Goal: Task Accomplishment & Management: Complete application form

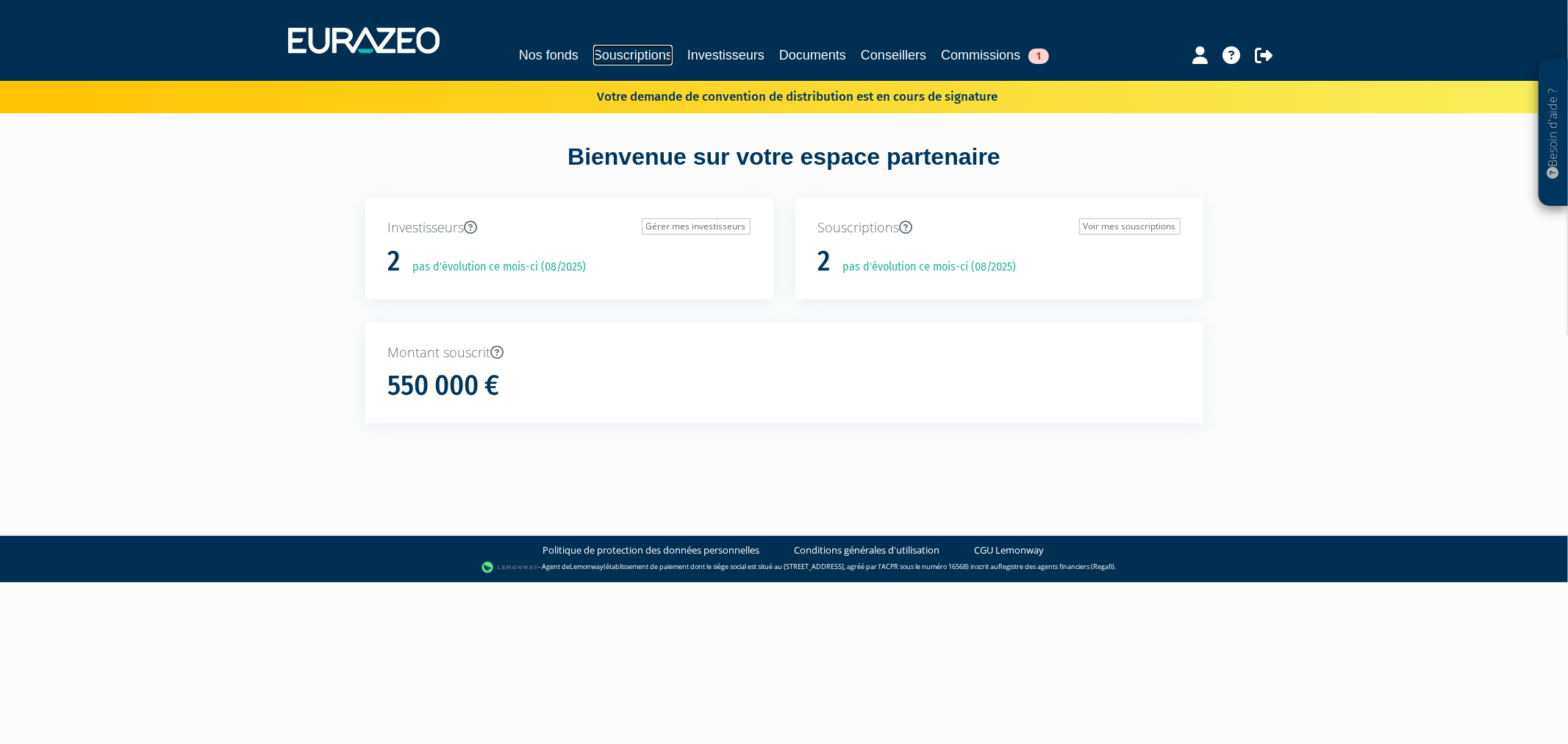
click at [634, 45] on link "Souscriptions" at bounding box center [632, 55] width 79 height 21
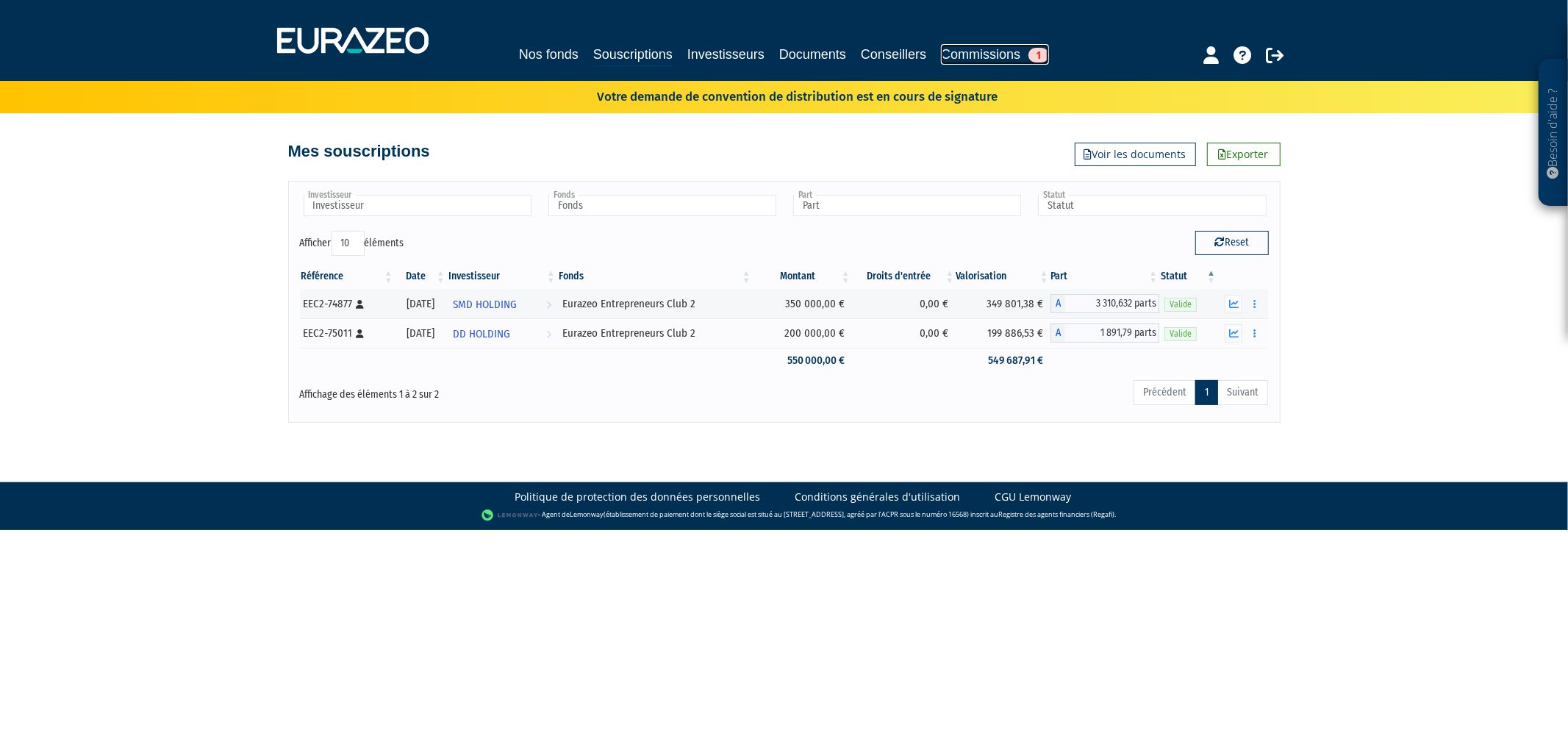
click at [1036, 59] on link "Commissions 1" at bounding box center [995, 54] width 108 height 21
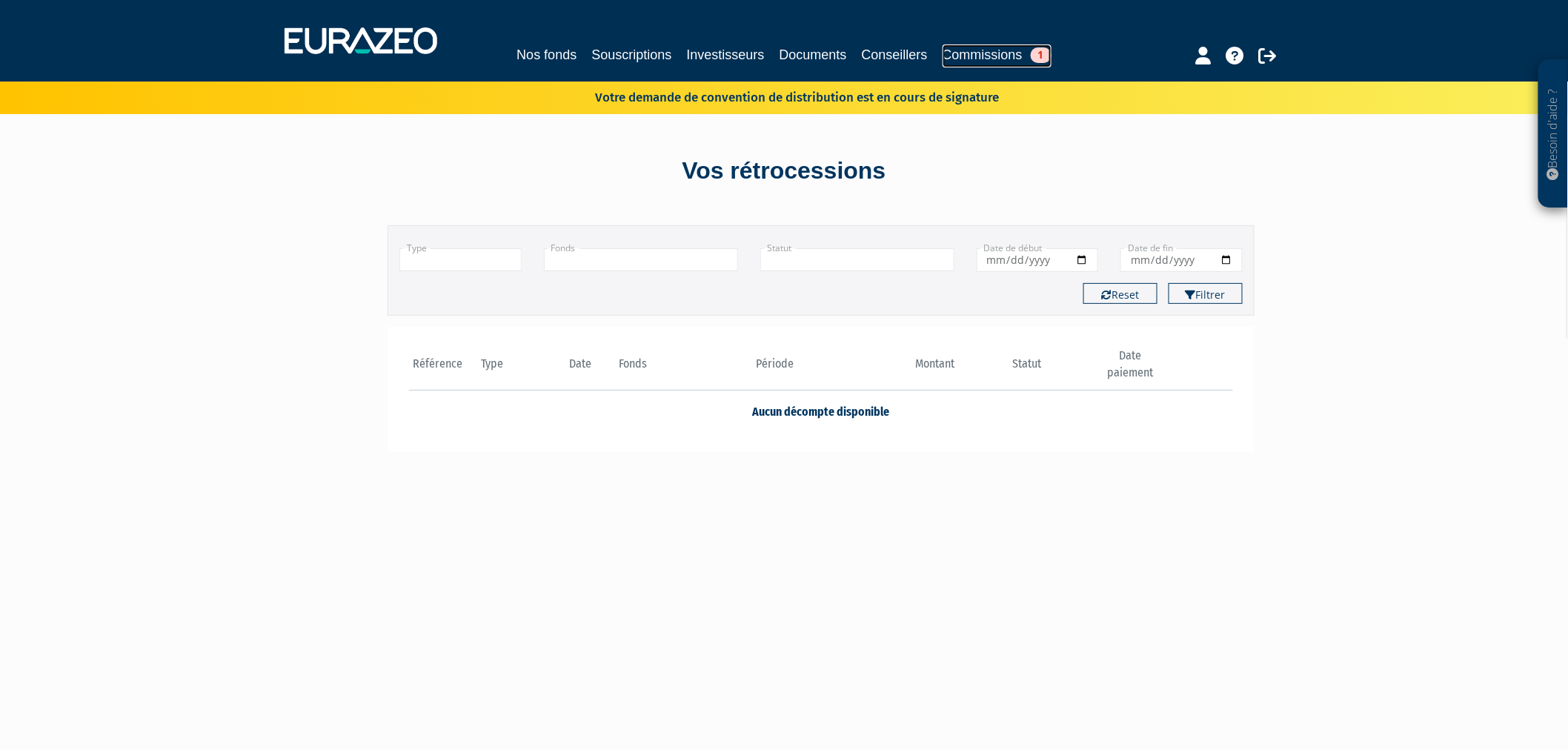
click at [1042, 53] on link "Commissions 1" at bounding box center [997, 56] width 109 height 23
click at [591, 49] on link "Souscriptions" at bounding box center [631, 54] width 80 height 21
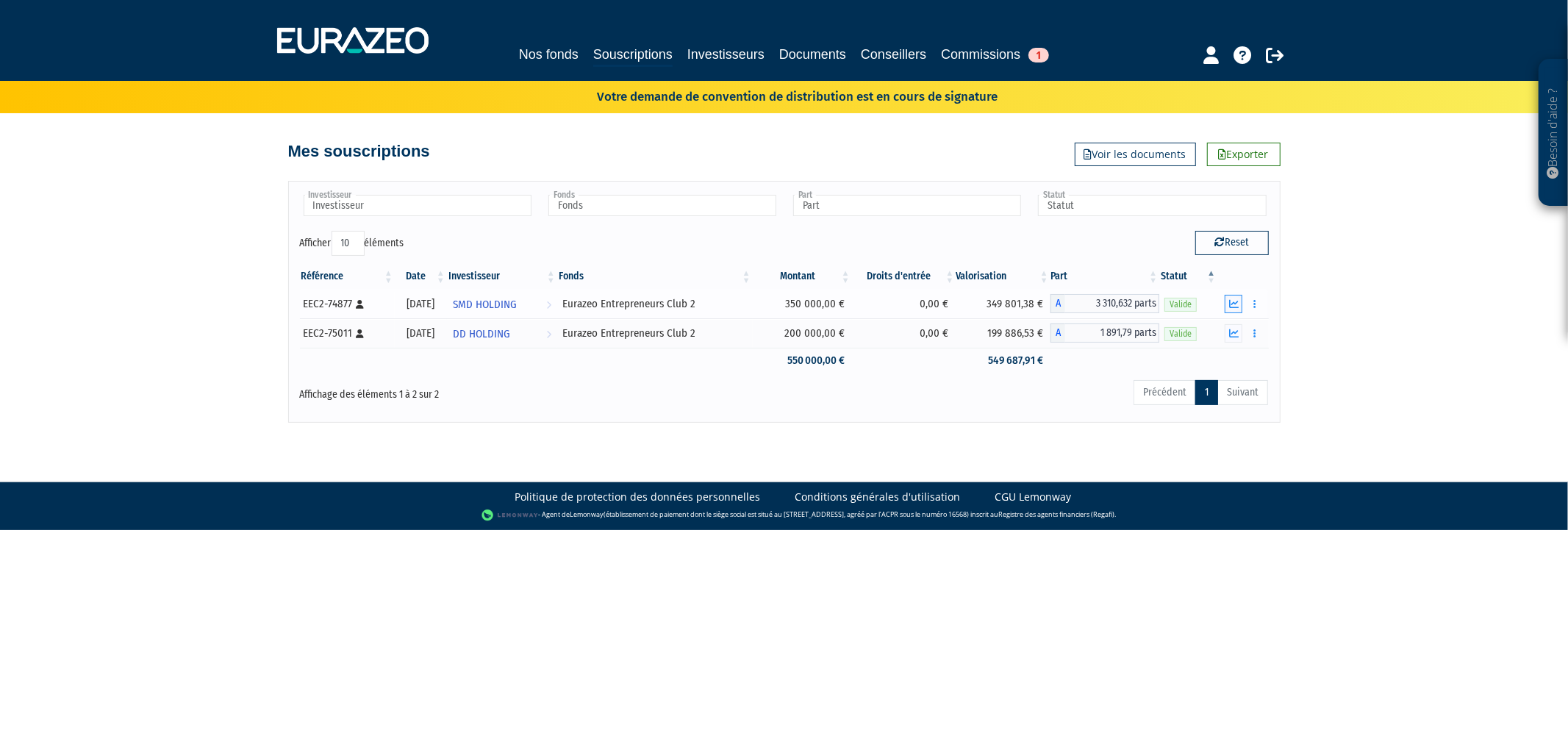
click at [1225, 298] on button "button" at bounding box center [1233, 304] width 18 height 18
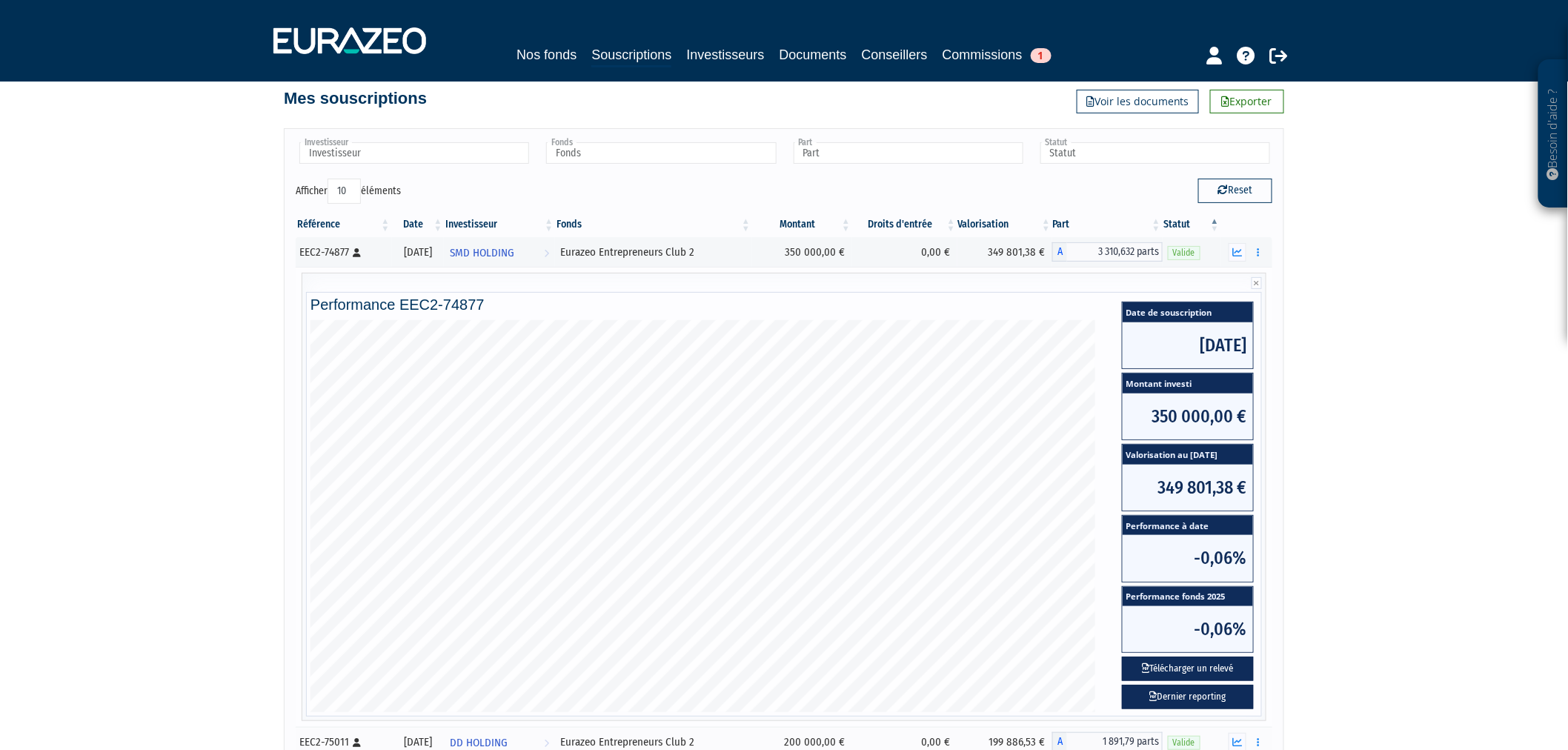
scroll to position [82, 0]
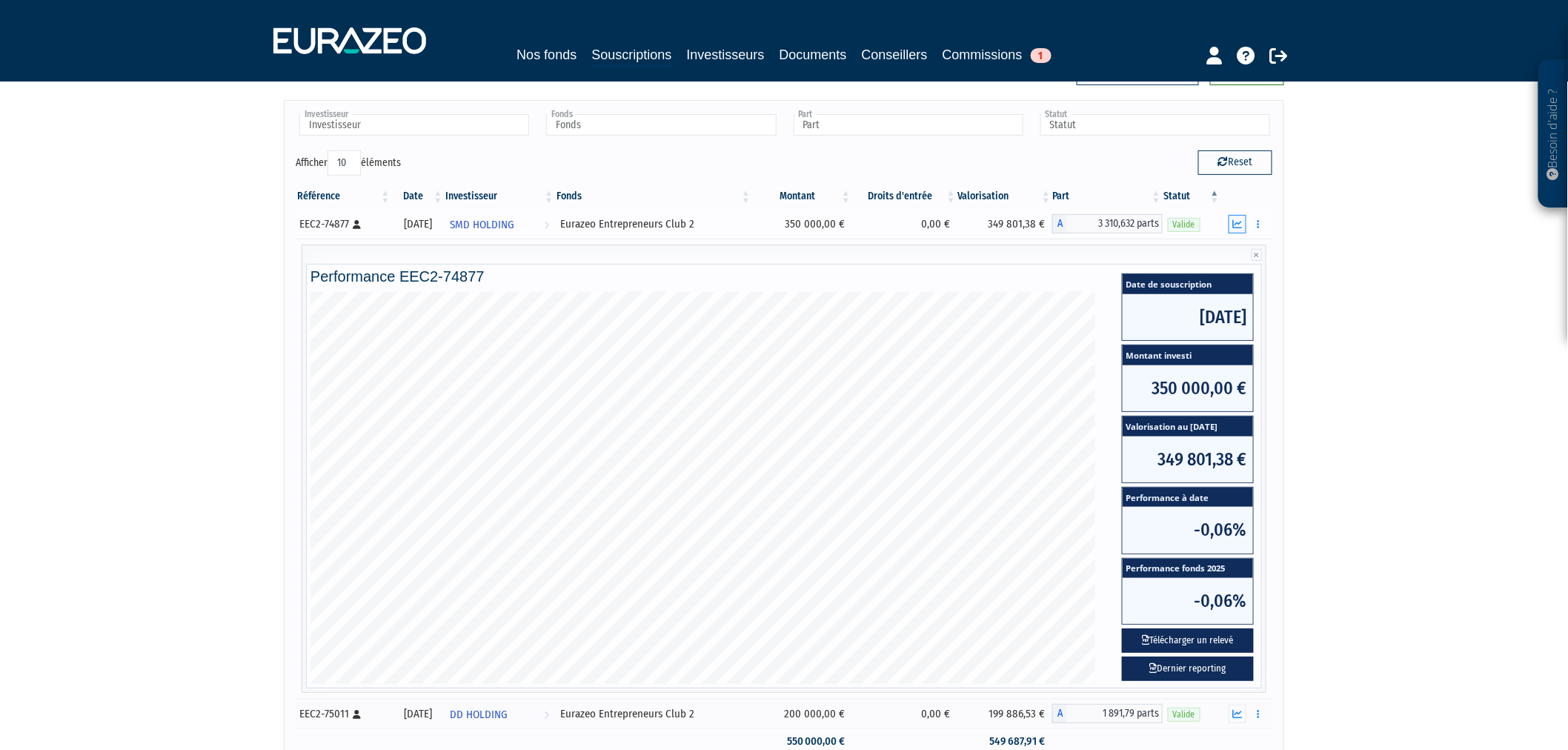
click at [1234, 228] on icon "button" at bounding box center [1238, 224] width 9 height 9
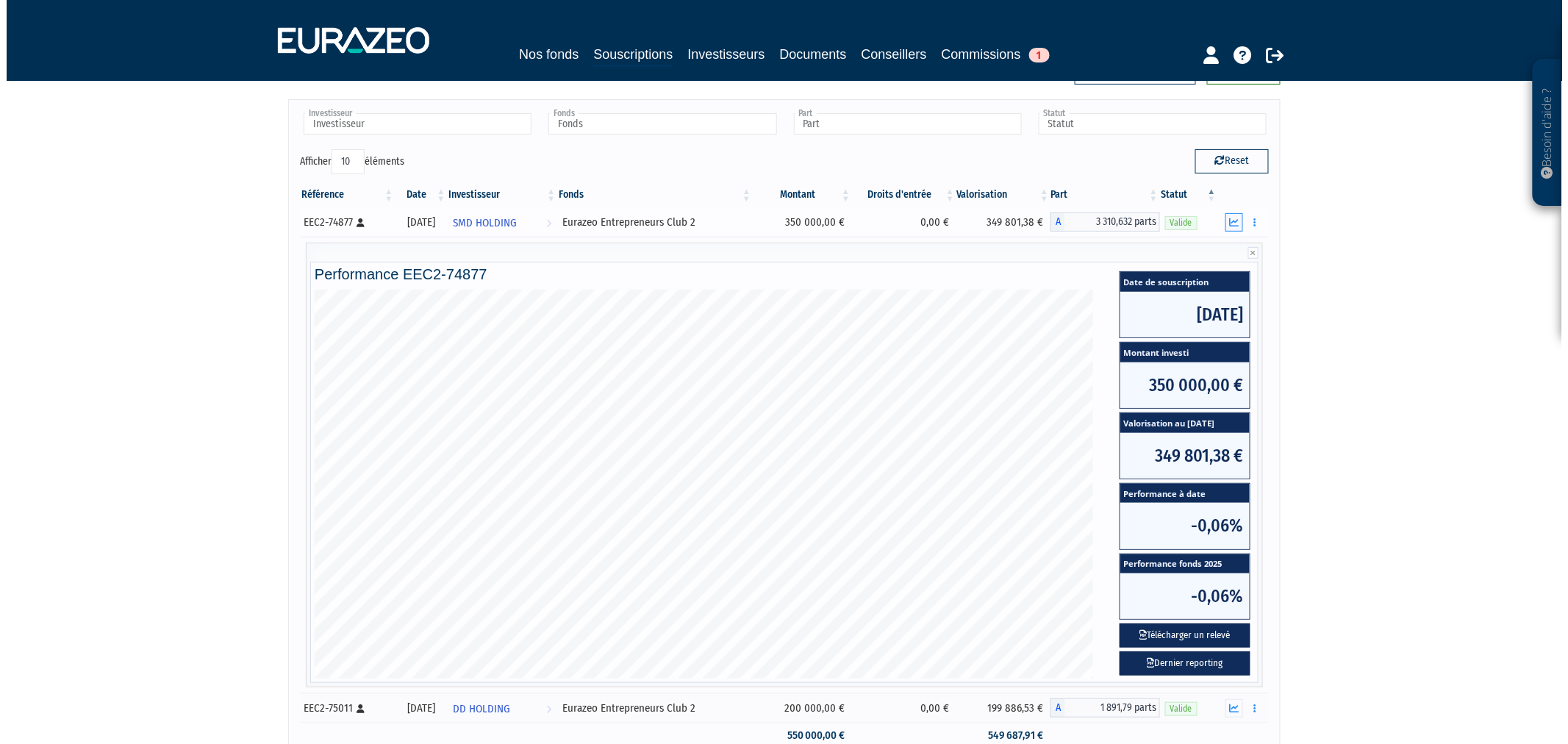
scroll to position [0, 0]
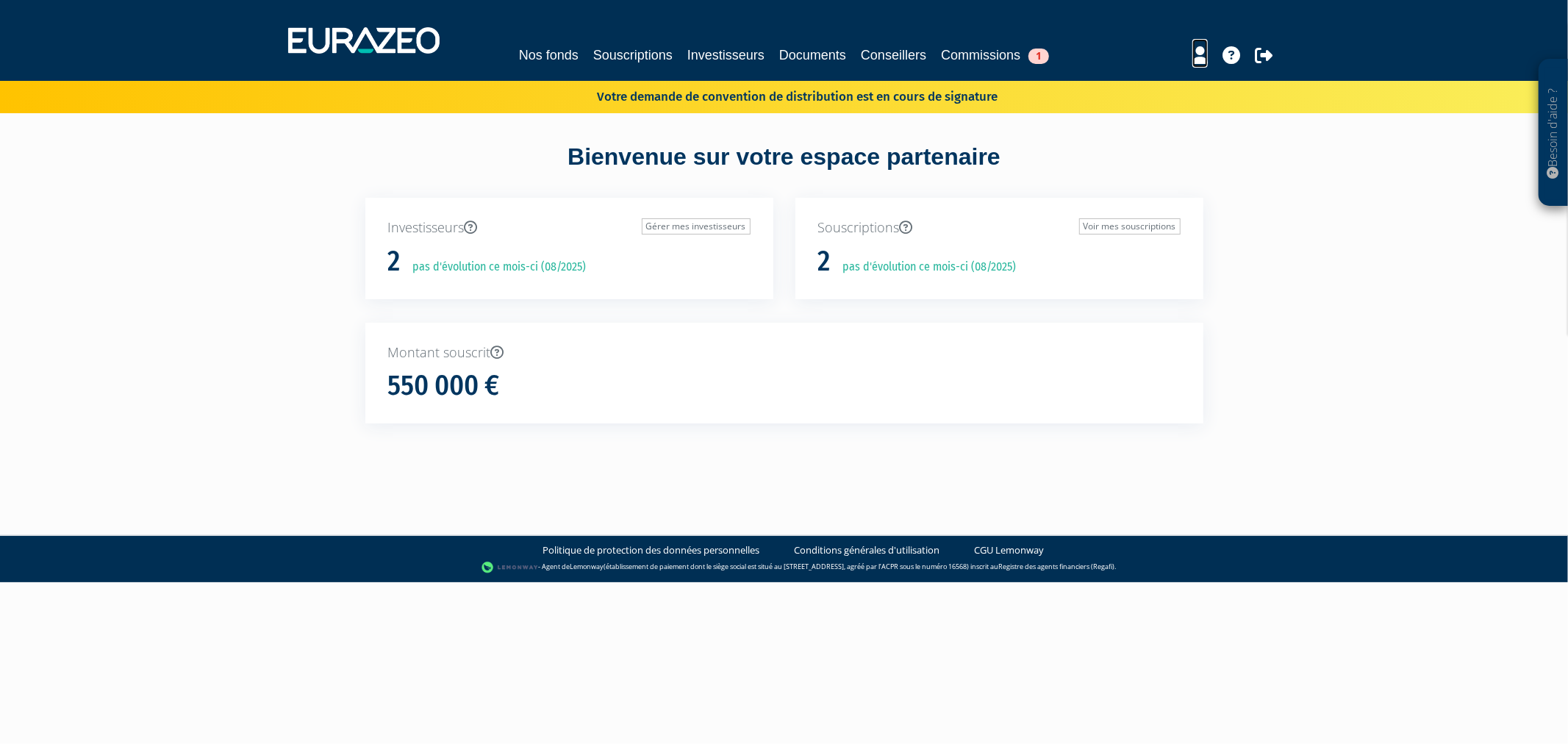
click at [1195, 47] on icon at bounding box center [1200, 55] width 15 height 18
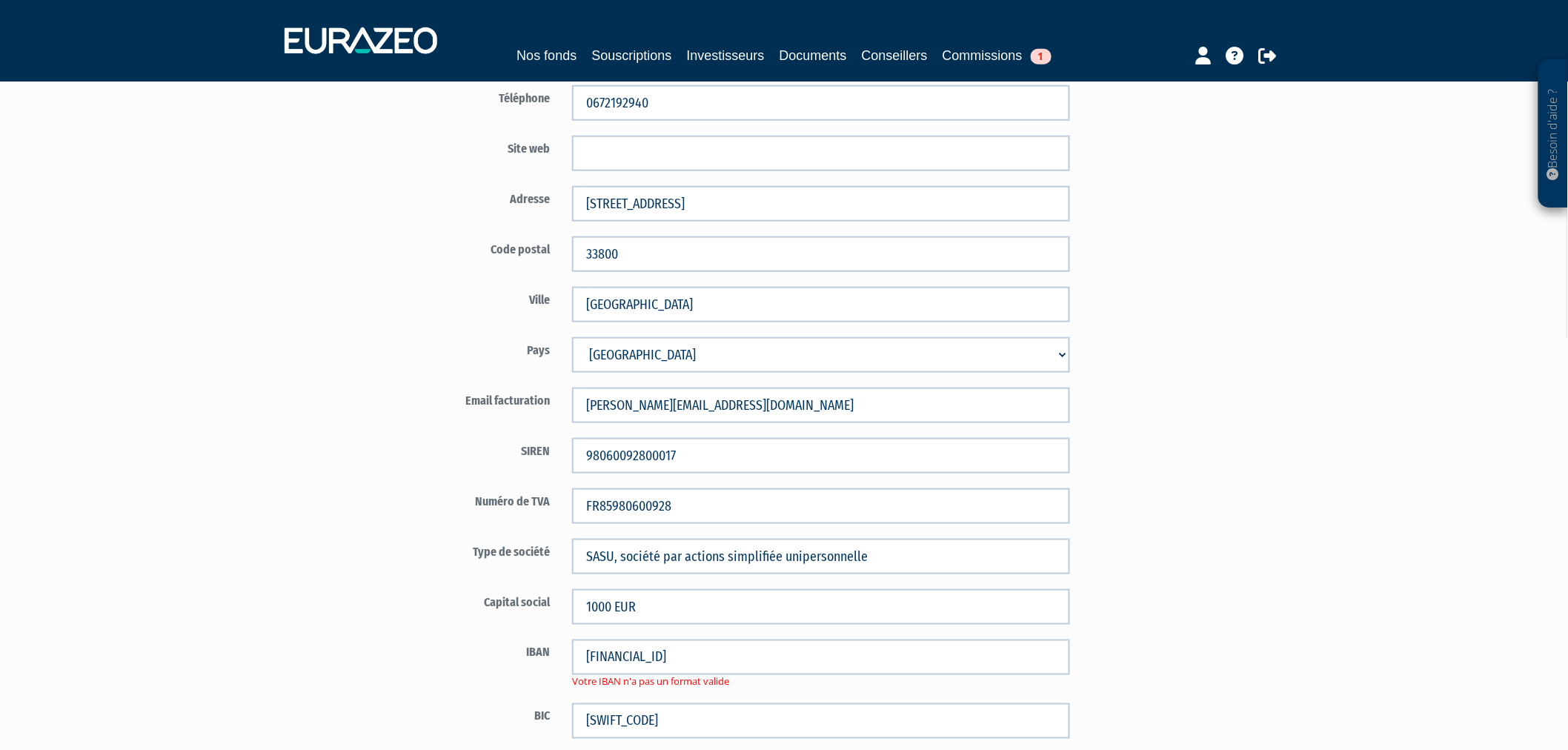
scroll to position [818, 0]
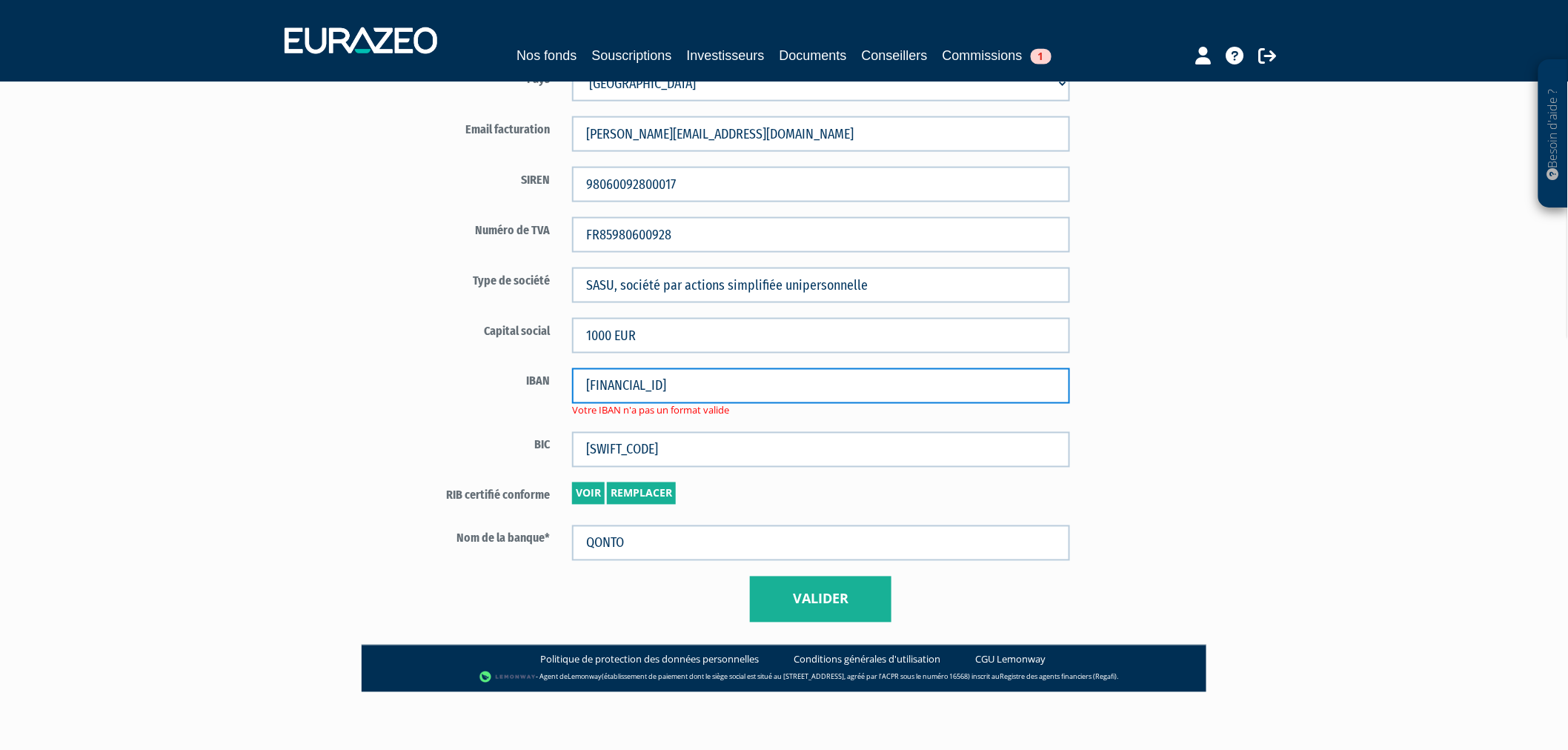
click at [616, 386] on input "[FINANCIAL_ID]" at bounding box center [821, 386] width 498 height 36
click at [636, 382] on input "[FINANCIAL_ID]" at bounding box center [821, 386] width 498 height 36
click at [665, 384] on input "[FINANCIAL_ID]" at bounding box center [821, 386] width 498 height 36
click at [690, 384] on input "[FINANCIAL_ID]" at bounding box center [821, 386] width 498 height 36
click at [707, 379] on input "[FINANCIAL_ID]" at bounding box center [821, 386] width 498 height 36
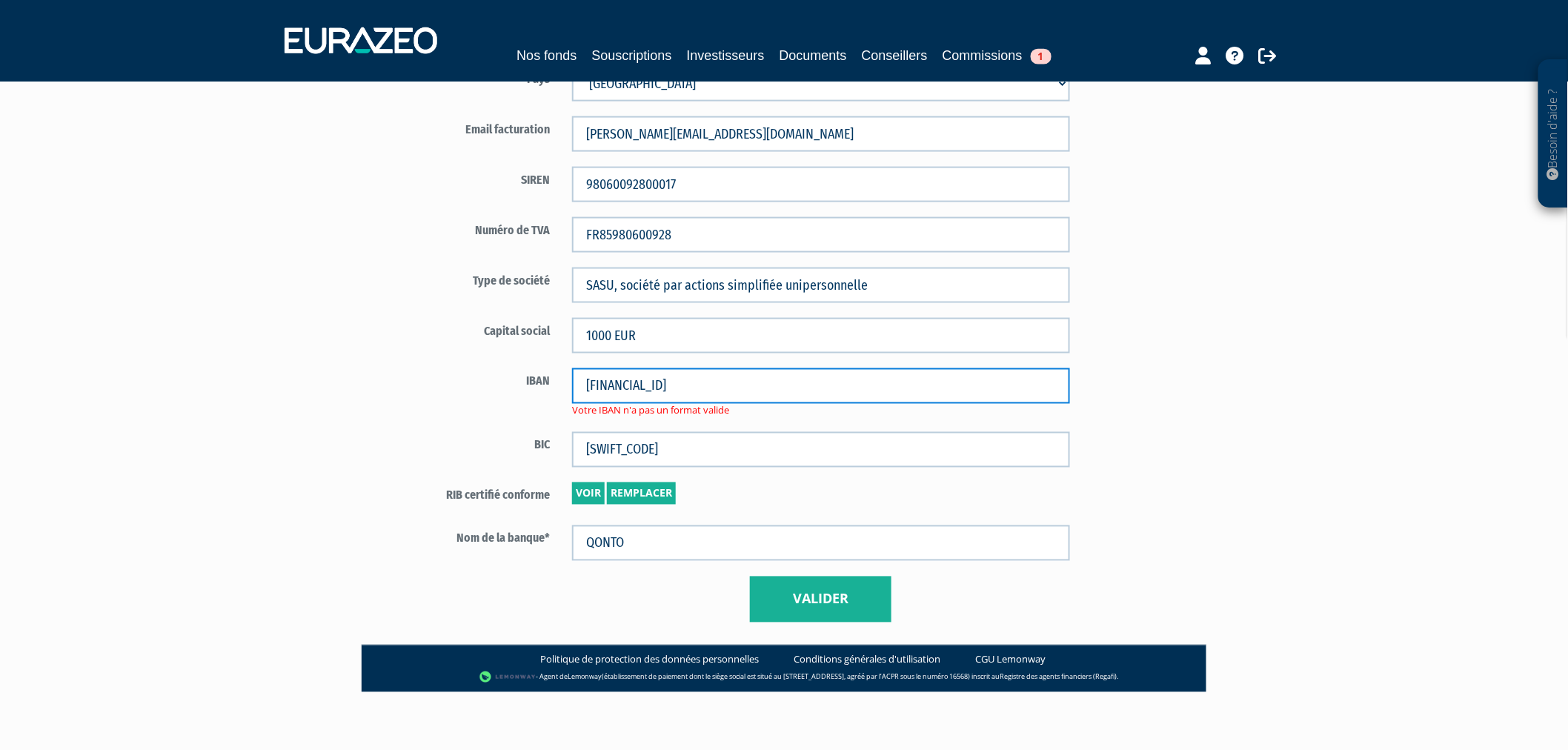
click at [711, 383] on input "[FINANCIAL_ID]" at bounding box center [821, 386] width 498 height 36
click at [735, 383] on input "[FINANCIAL_ID]" at bounding box center [821, 386] width 498 height 36
type input "[FINANCIAL_ID]"
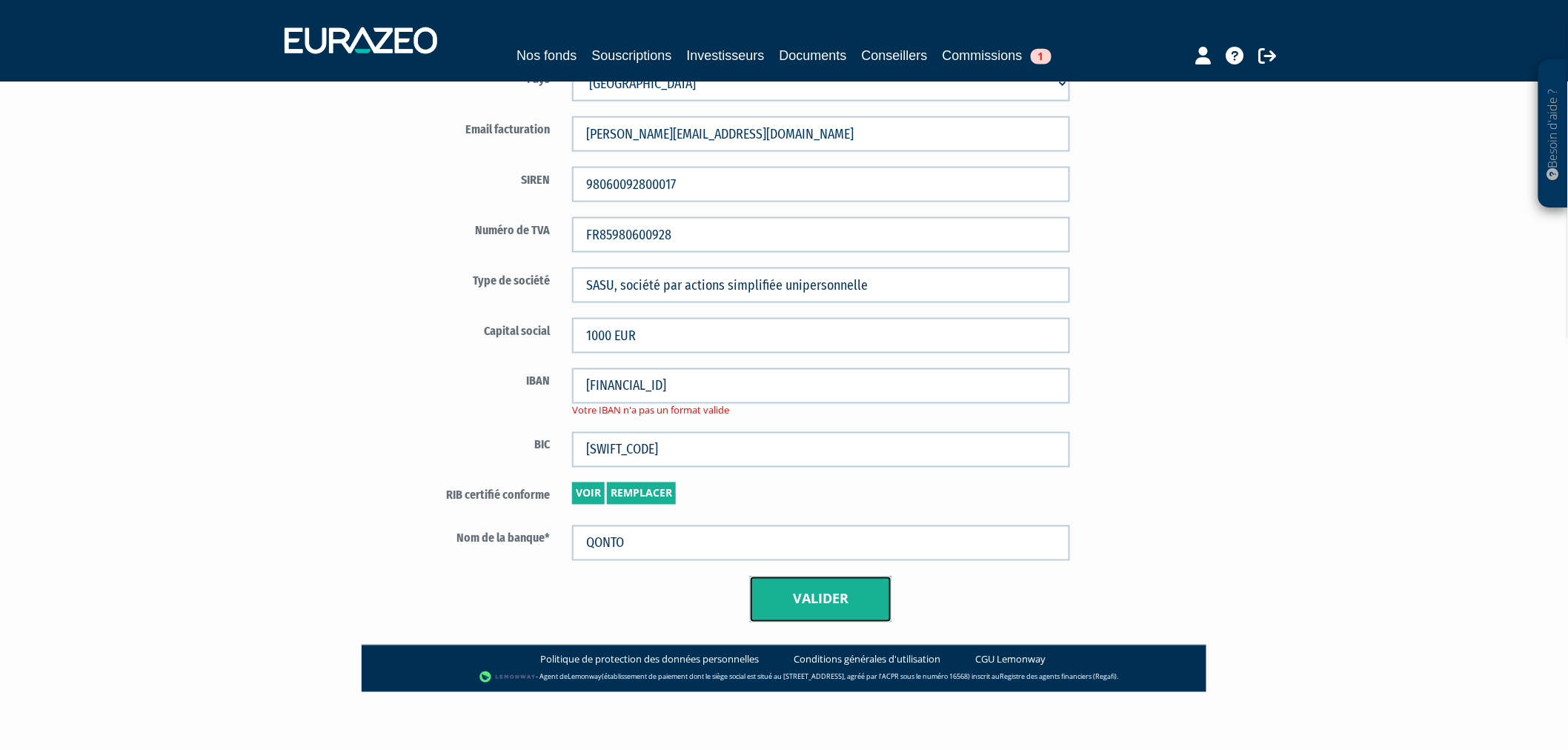
click at [846, 615] on button "Valider" at bounding box center [820, 599] width 142 height 46
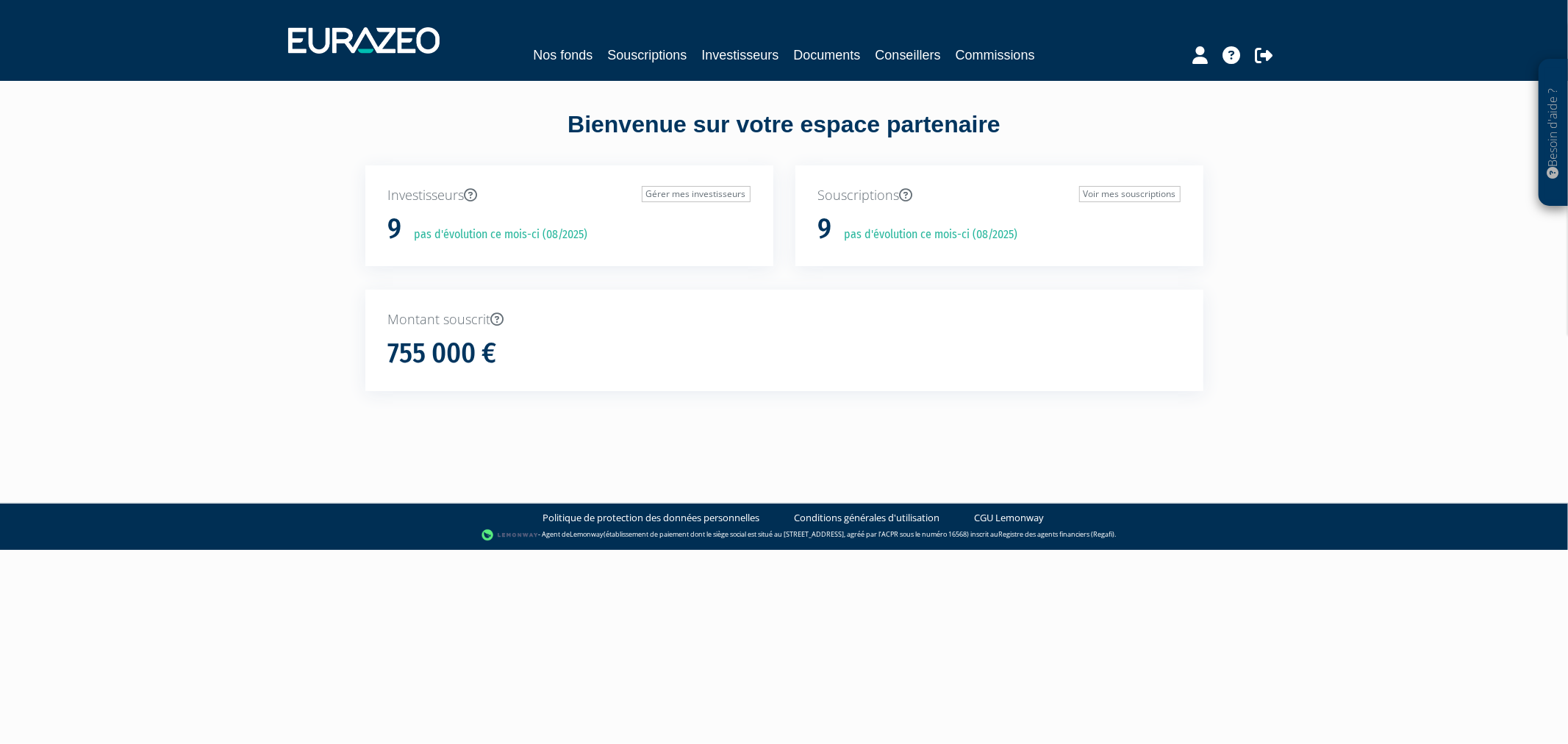
click at [631, 55] on link "Souscriptions" at bounding box center [646, 55] width 79 height 21
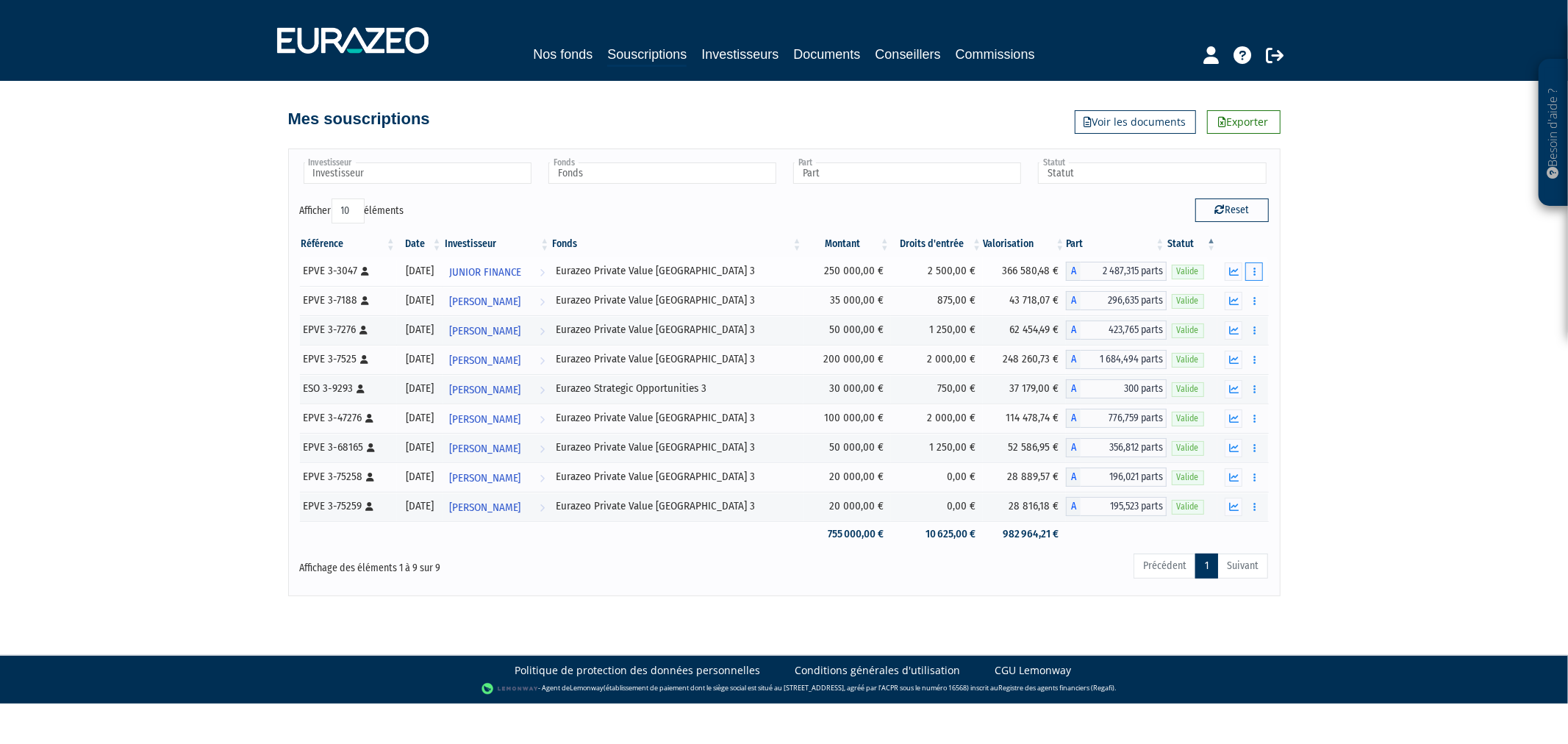
click at [1261, 268] on button "button" at bounding box center [1253, 272] width 18 height 18
click at [1228, 329] on link "Historique de rachat(s)" at bounding box center [1197, 326] width 121 height 25
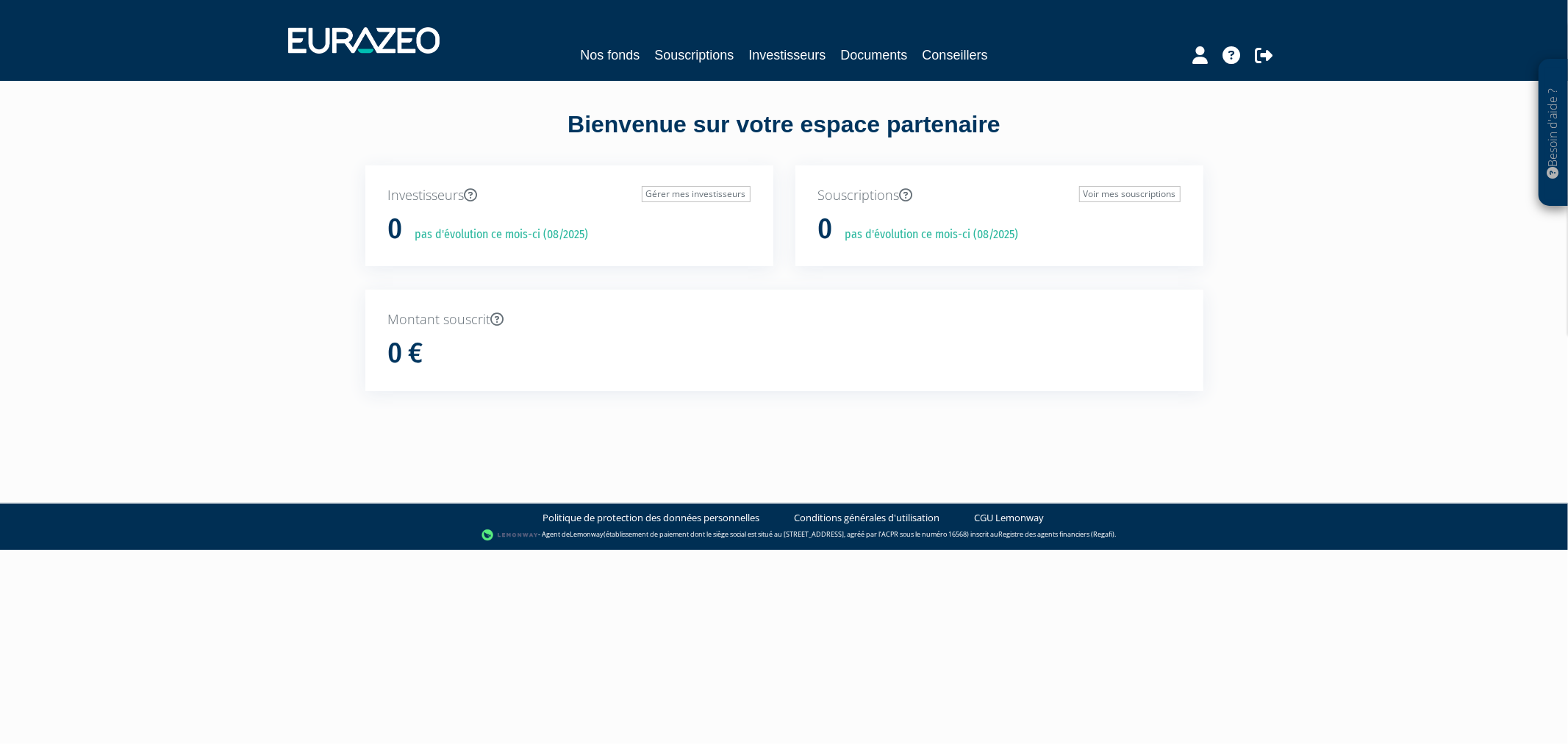
click at [626, 55] on div "Nos fonds Souscriptions Investisseurs Documents Conseillers" at bounding box center [784, 55] width 675 height 21
click at [622, 55] on link "Nos fonds" at bounding box center [610, 55] width 60 height 21
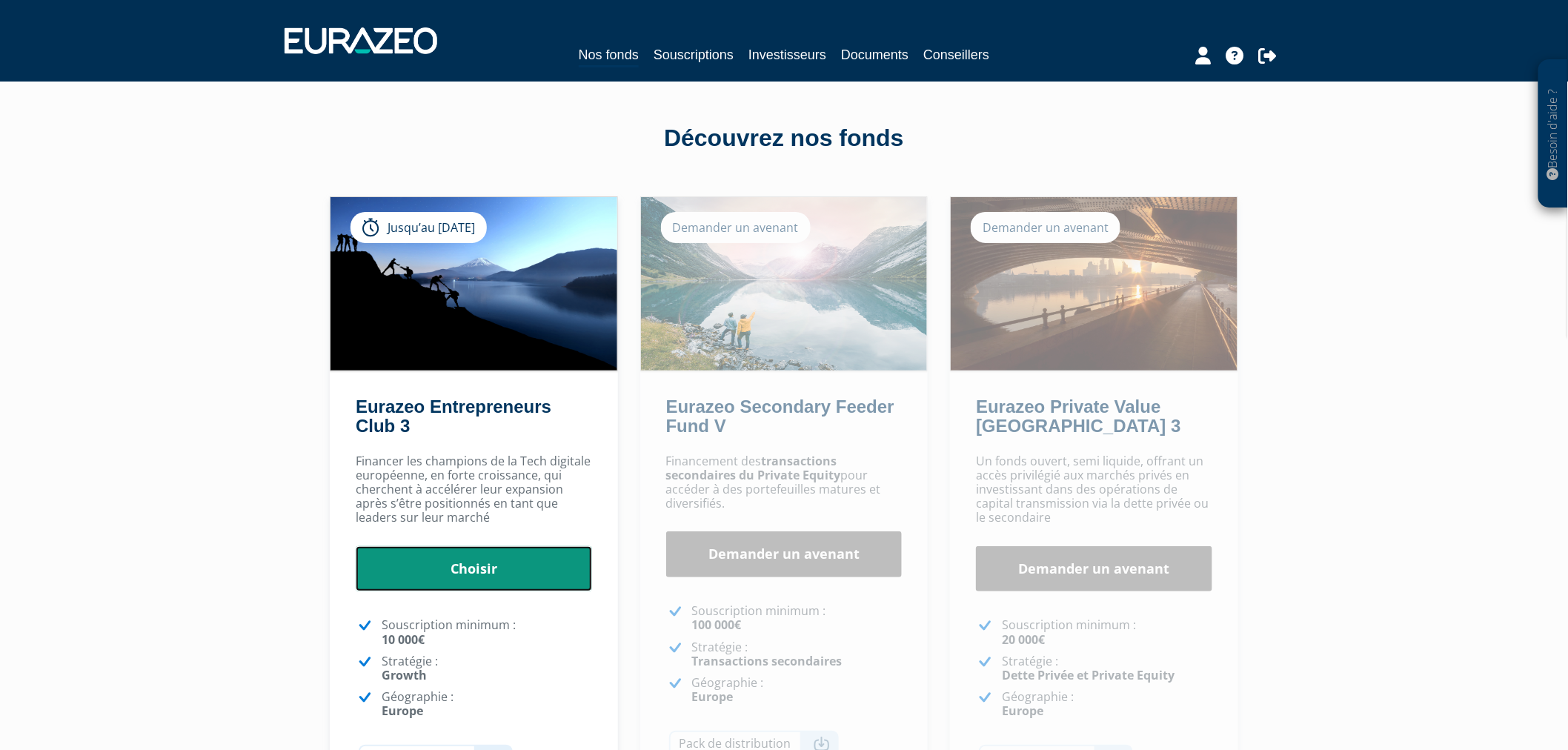
click at [512, 567] on link "Choisir" at bounding box center [474, 569] width 236 height 46
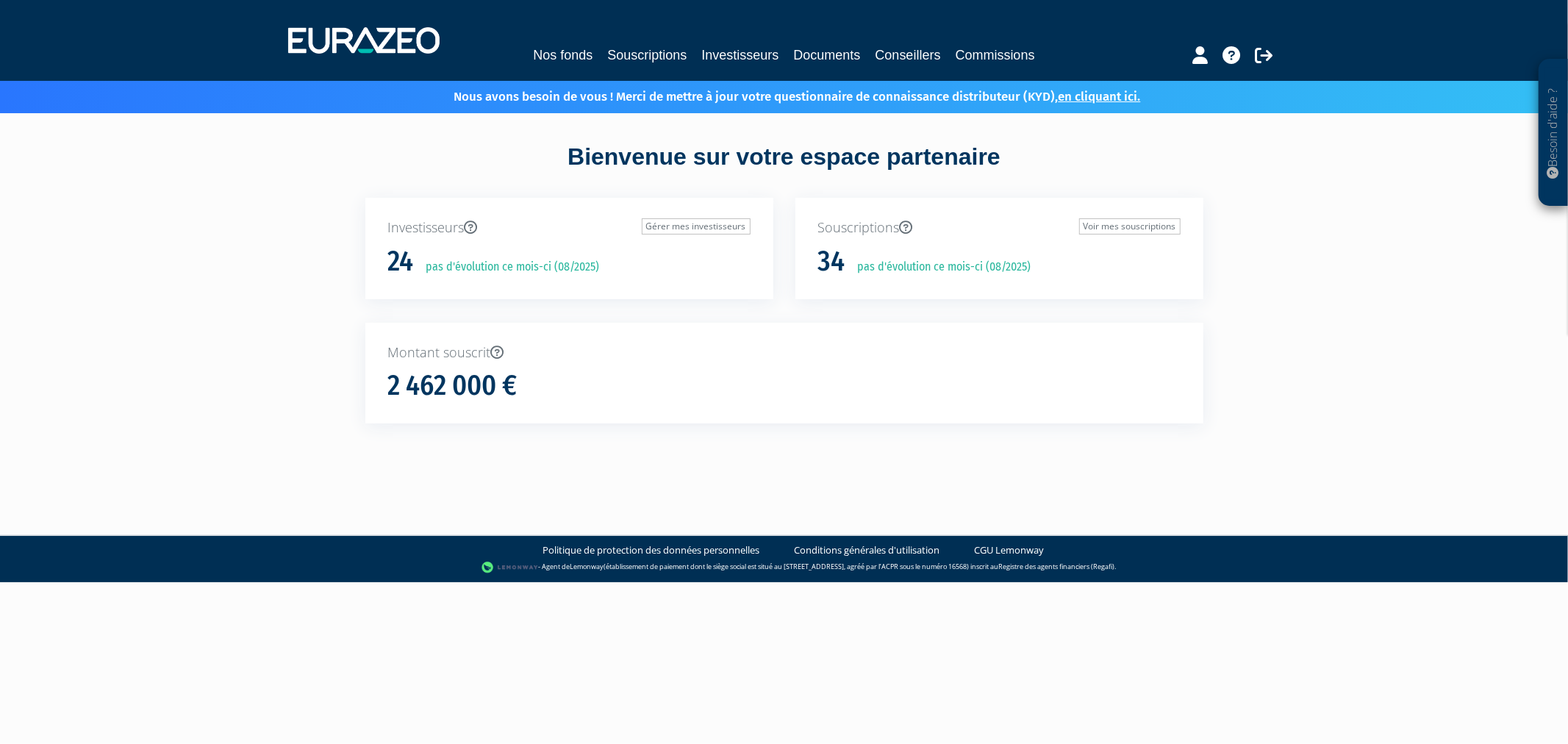
click at [686, 53] on div "Nos fonds Souscriptions Investisseurs Documents Conseillers Commissions" at bounding box center [784, 55] width 675 height 21
click at [701, 55] on link "Investisseurs" at bounding box center [740, 55] width 78 height 21
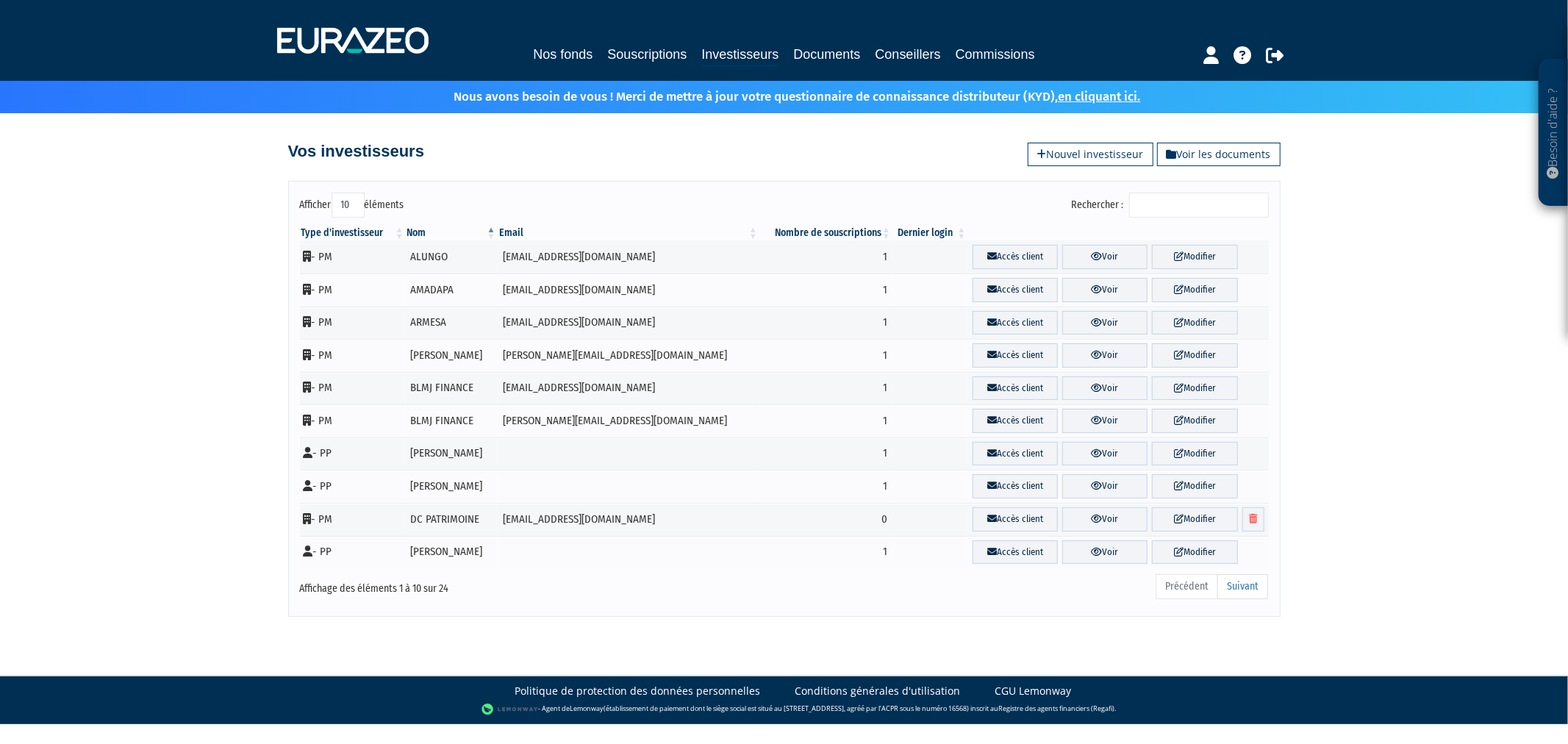
click at [1159, 212] on input "Rechercher :" at bounding box center [1199, 205] width 140 height 25
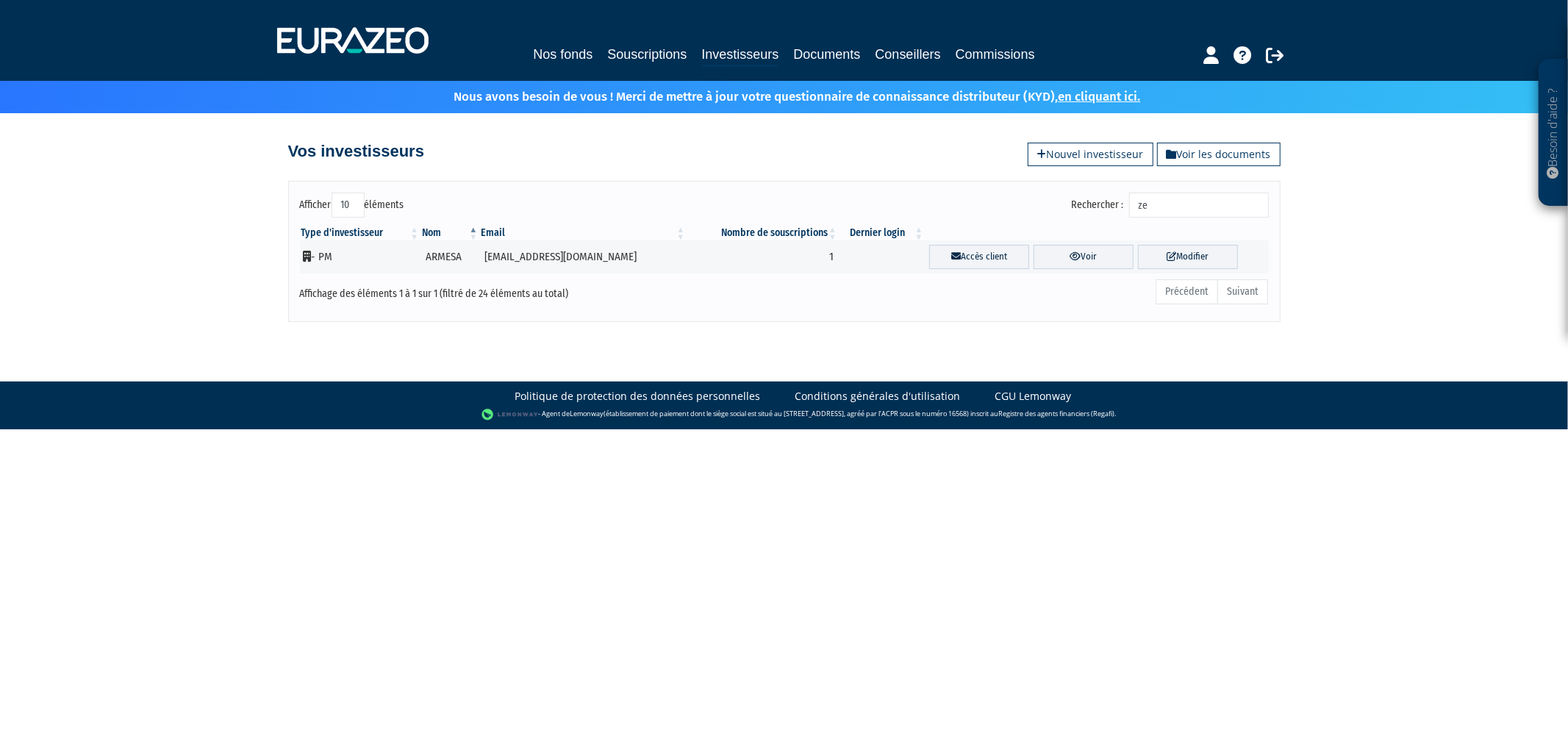
type input "z"
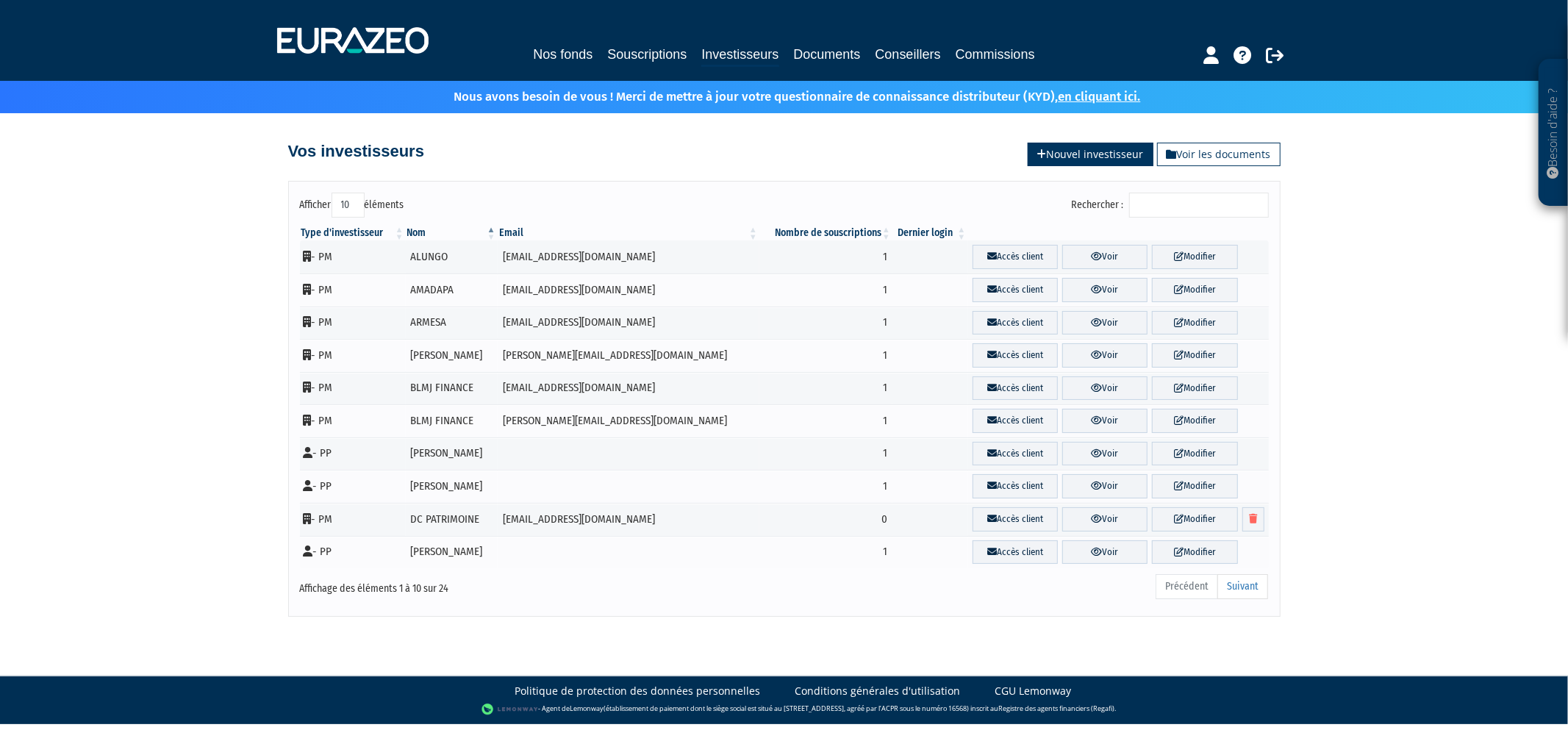
click at [1126, 160] on link "Nouvel investisseur" at bounding box center [1091, 154] width 126 height 24
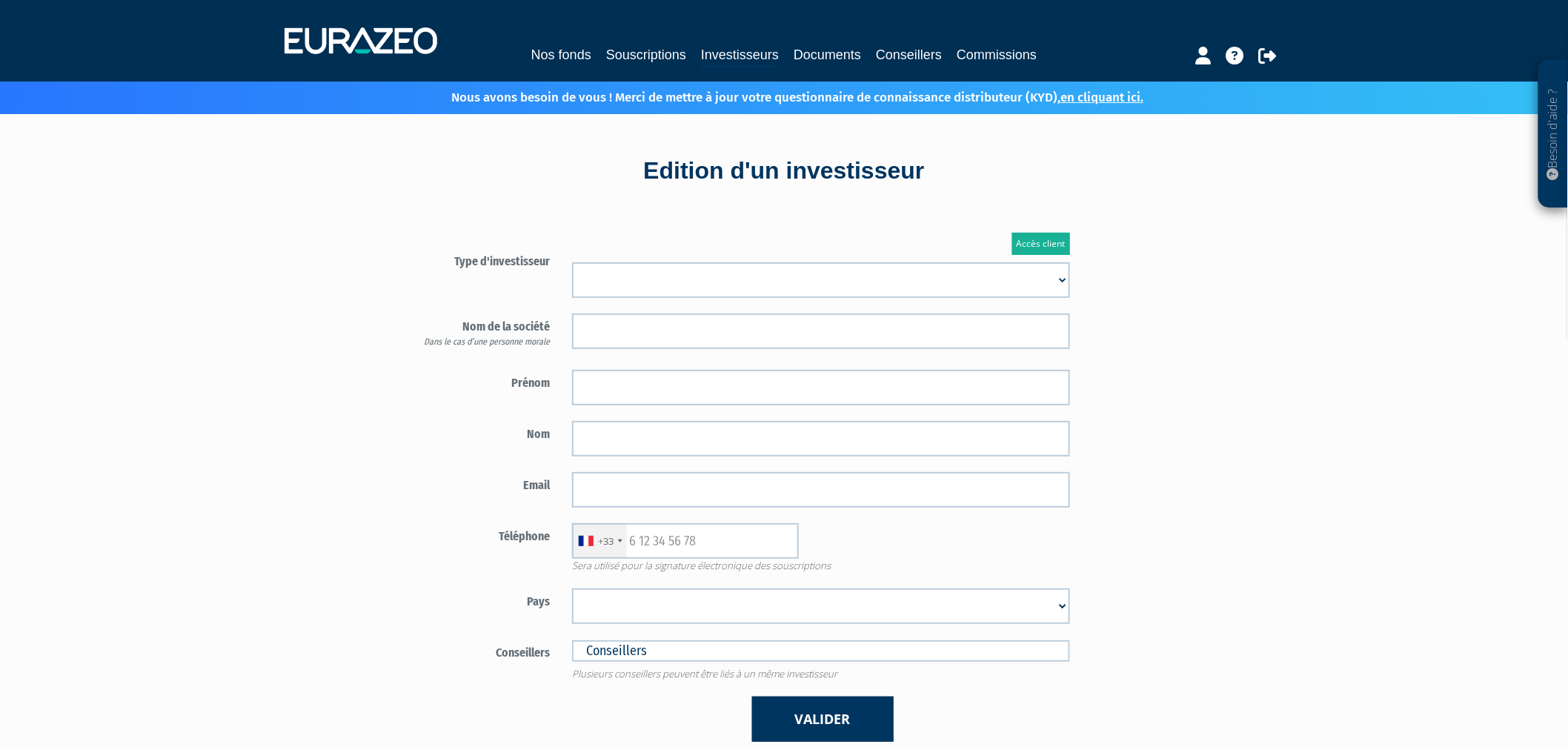
click at [653, 280] on select "Mr [PERSON_NAME] Société" at bounding box center [821, 280] width 498 height 36
select select "2"
click at [572, 262] on select "Mr [PERSON_NAME] Société" at bounding box center [821, 280] width 498 height 36
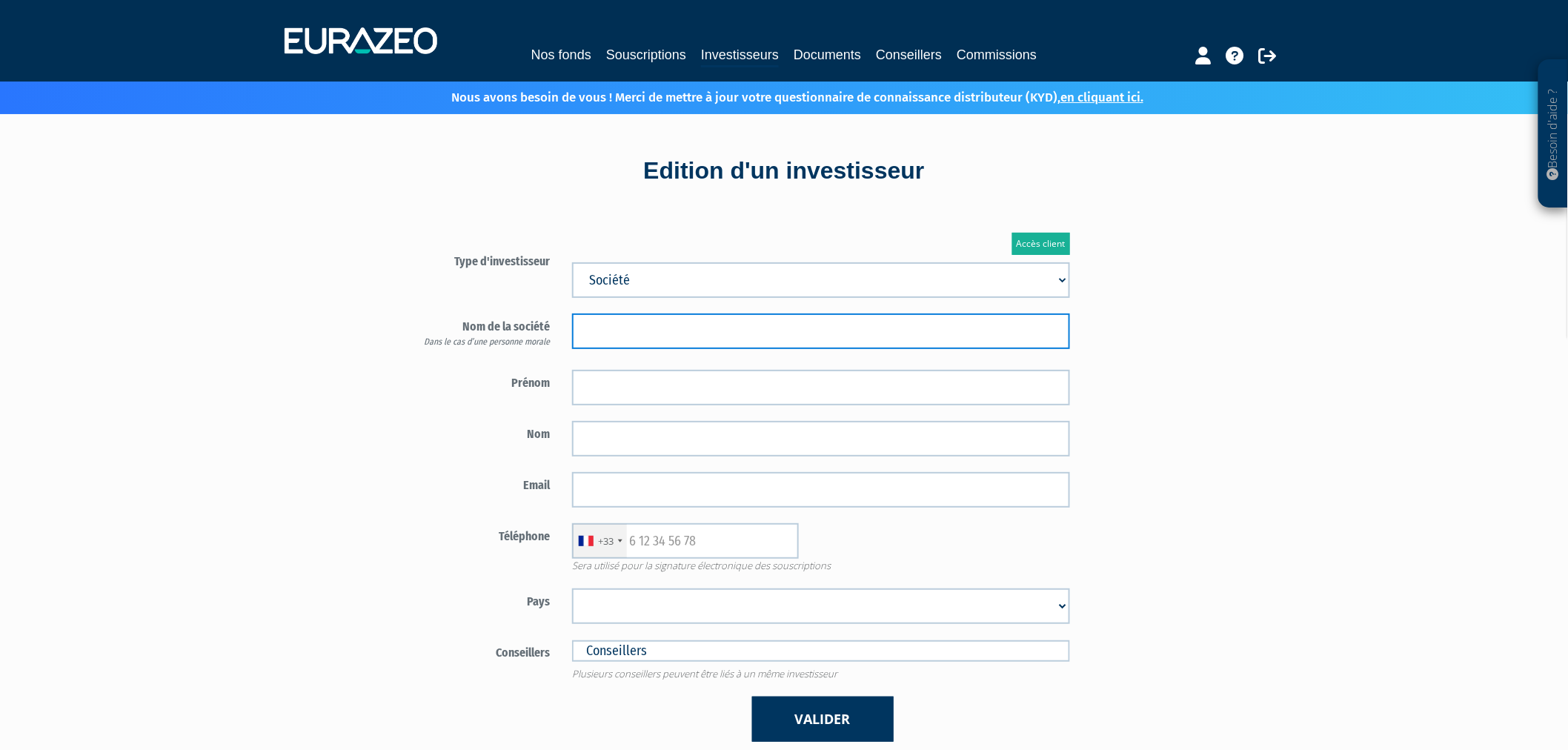
click at [645, 336] on input "text" at bounding box center [821, 331] width 498 height 36
paste input "SC [DEMOGRAPHIC_DATA]-ITUDE"
type input "SC [DEMOGRAPHIC_DATA]-ITUDE"
click at [647, 367] on form "Type d'investisseur Mr [PERSON_NAME] Société" at bounding box center [734, 495] width 693 height 494
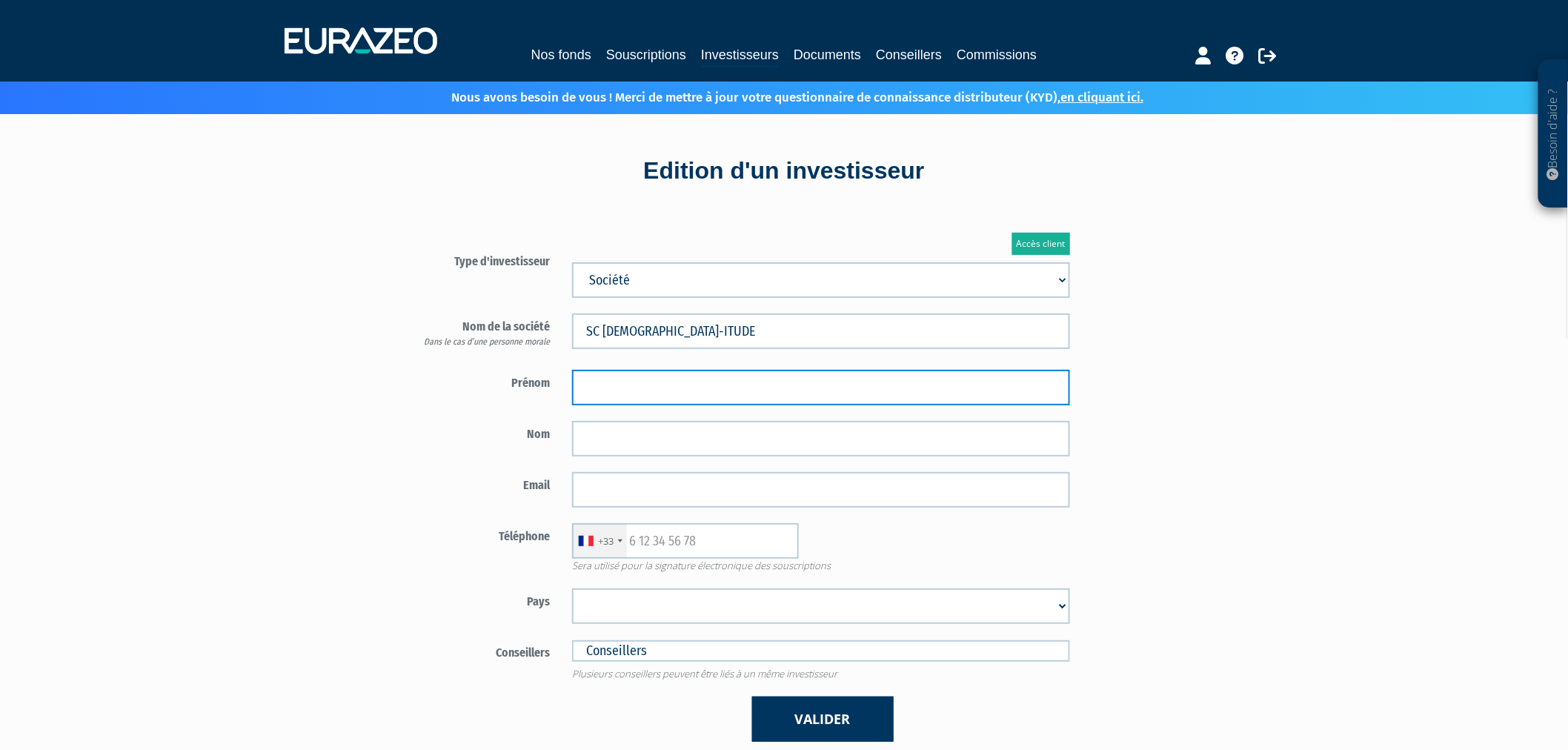
click at [645, 376] on input "text" at bounding box center [821, 388] width 498 height 36
type input "N"
type input "[PERSON_NAME]"
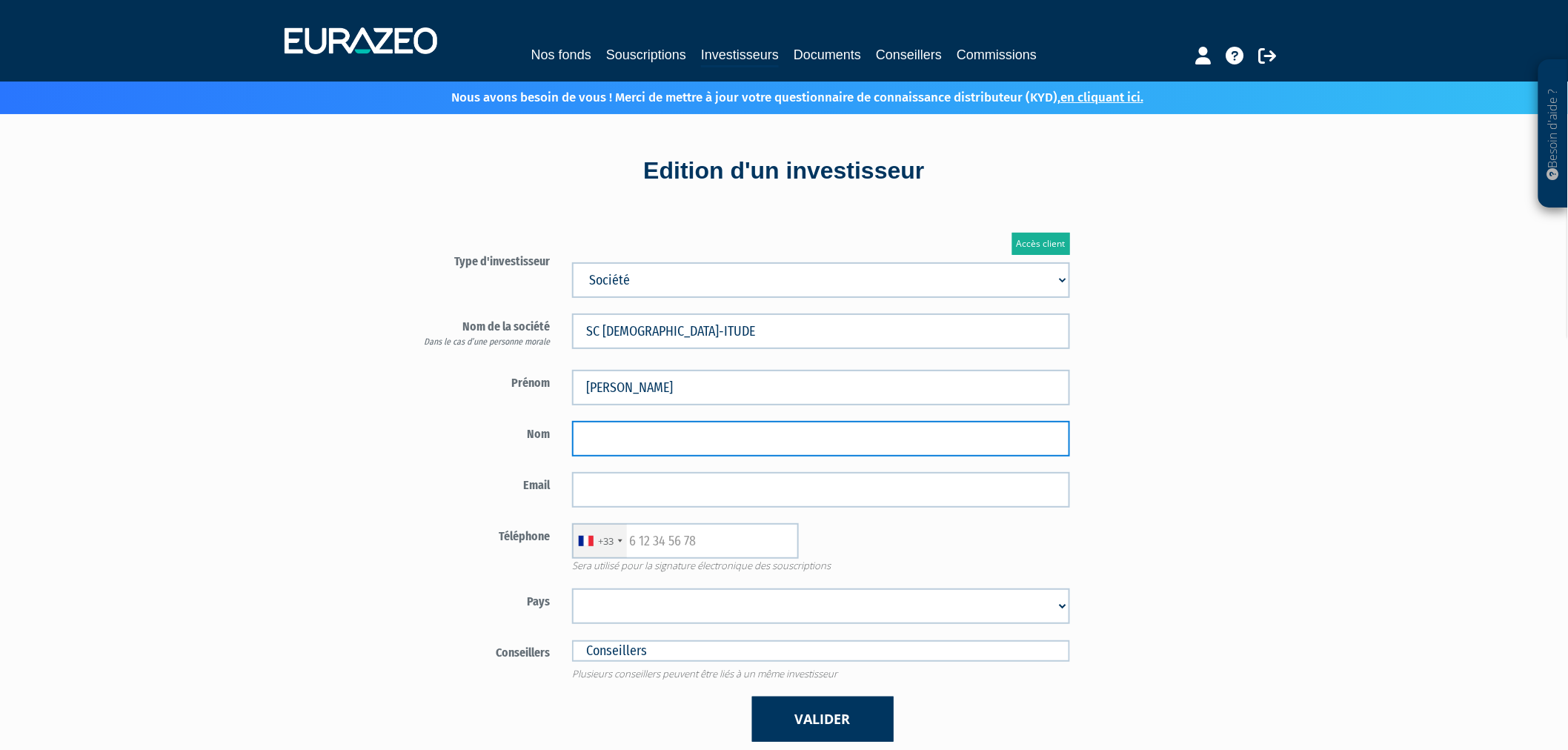
click at [599, 447] on input "text" at bounding box center [821, 439] width 498 height 36
type input "KELLER"
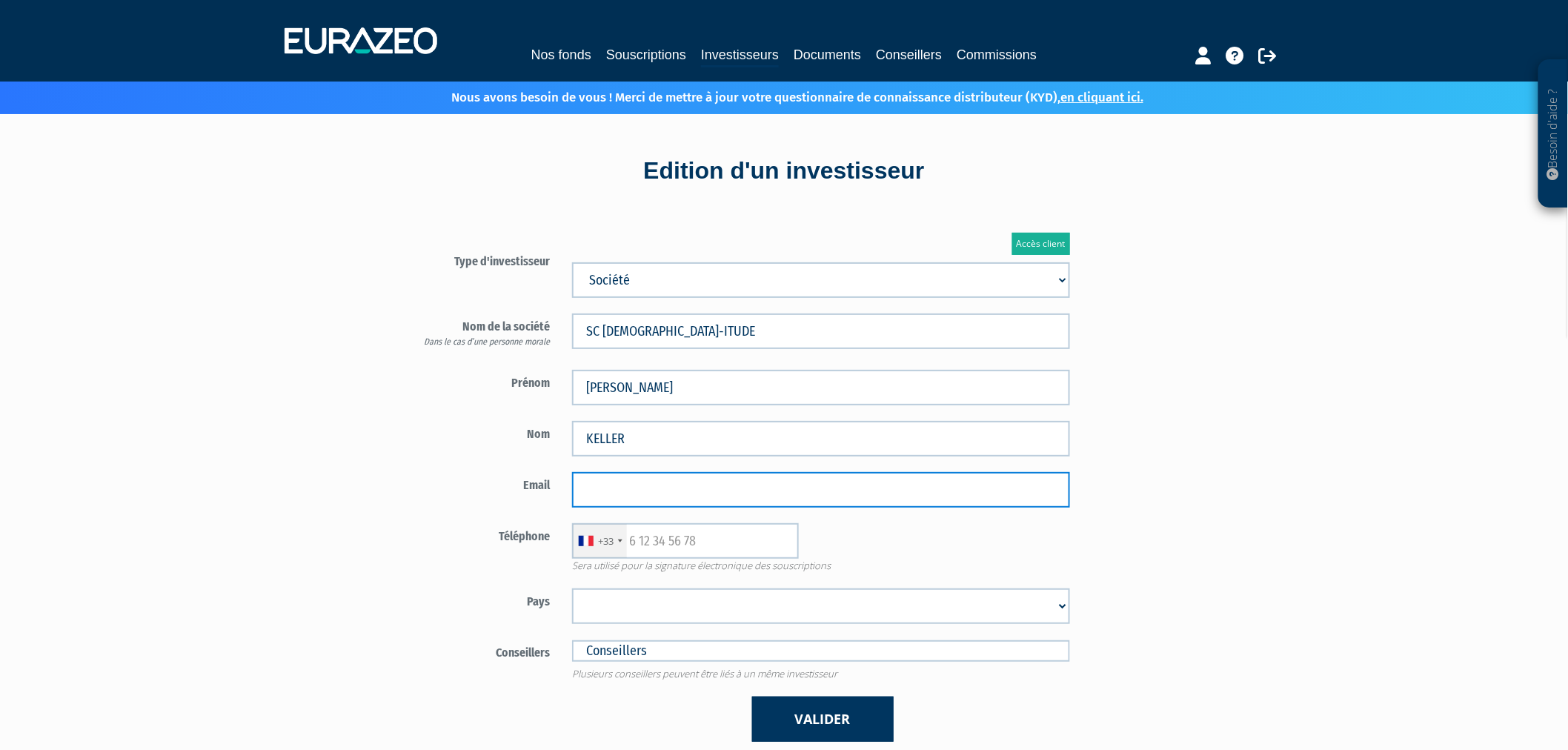
click at [580, 480] on input "email" at bounding box center [821, 490] width 498 height 36
type input "[PERSON_NAME][EMAIL_ADDRESS][DOMAIN_NAME]"
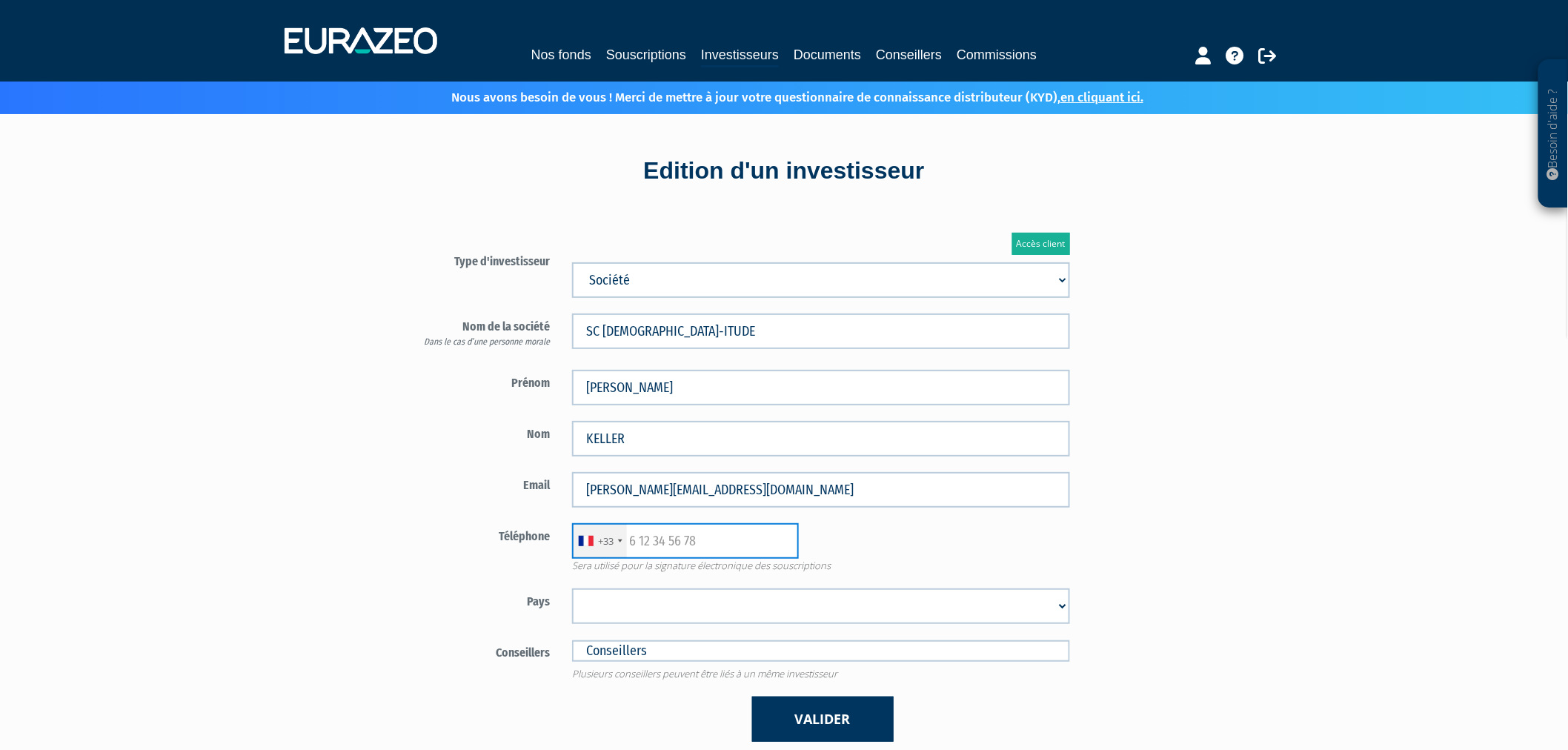
click at [638, 543] on input "text" at bounding box center [685, 541] width 227 height 36
type input "648074993"
click at [614, 604] on select "[GEOGRAPHIC_DATA] [GEOGRAPHIC_DATA] [GEOGRAPHIC_DATA] [GEOGRAPHIC_DATA] [GEOGRA…" at bounding box center [821, 606] width 498 height 36
select select "75"
click at [572, 588] on select "[GEOGRAPHIC_DATA] [GEOGRAPHIC_DATA] [GEOGRAPHIC_DATA] [GEOGRAPHIC_DATA] [GEOGRA…" at bounding box center [821, 606] width 498 height 36
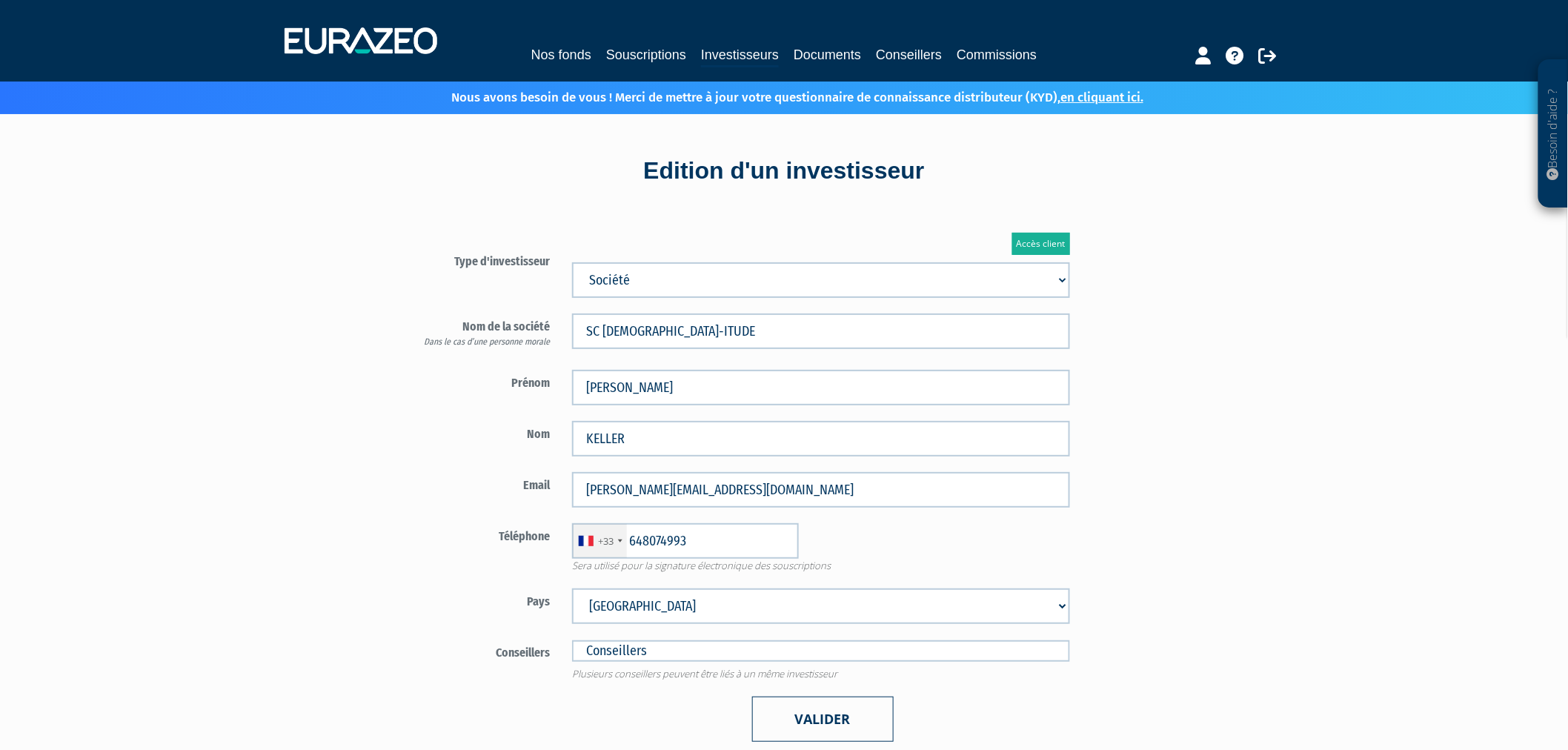
click at [813, 724] on button "Valider" at bounding box center [823, 719] width 142 height 45
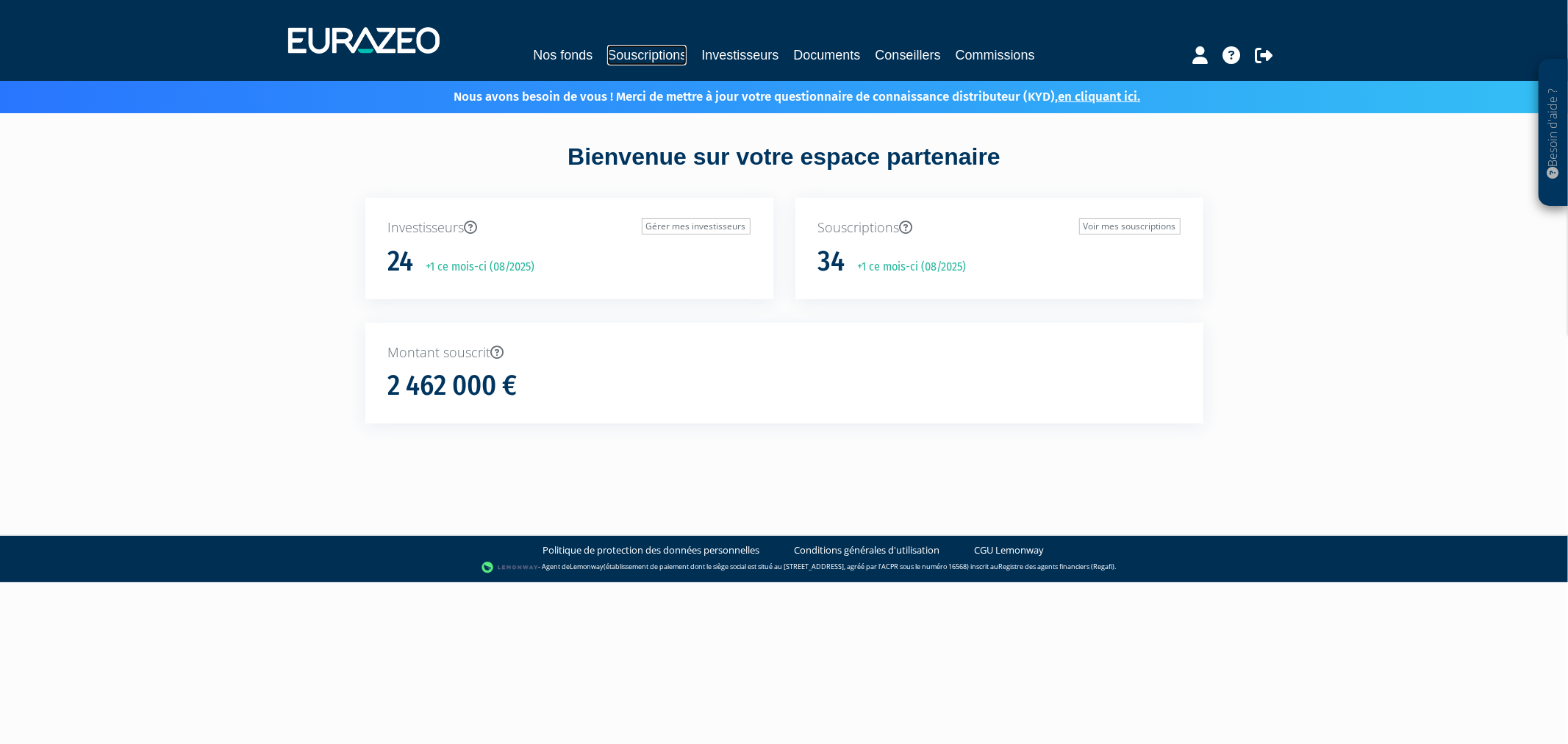
click at [634, 49] on link "Souscriptions" at bounding box center [646, 55] width 79 height 21
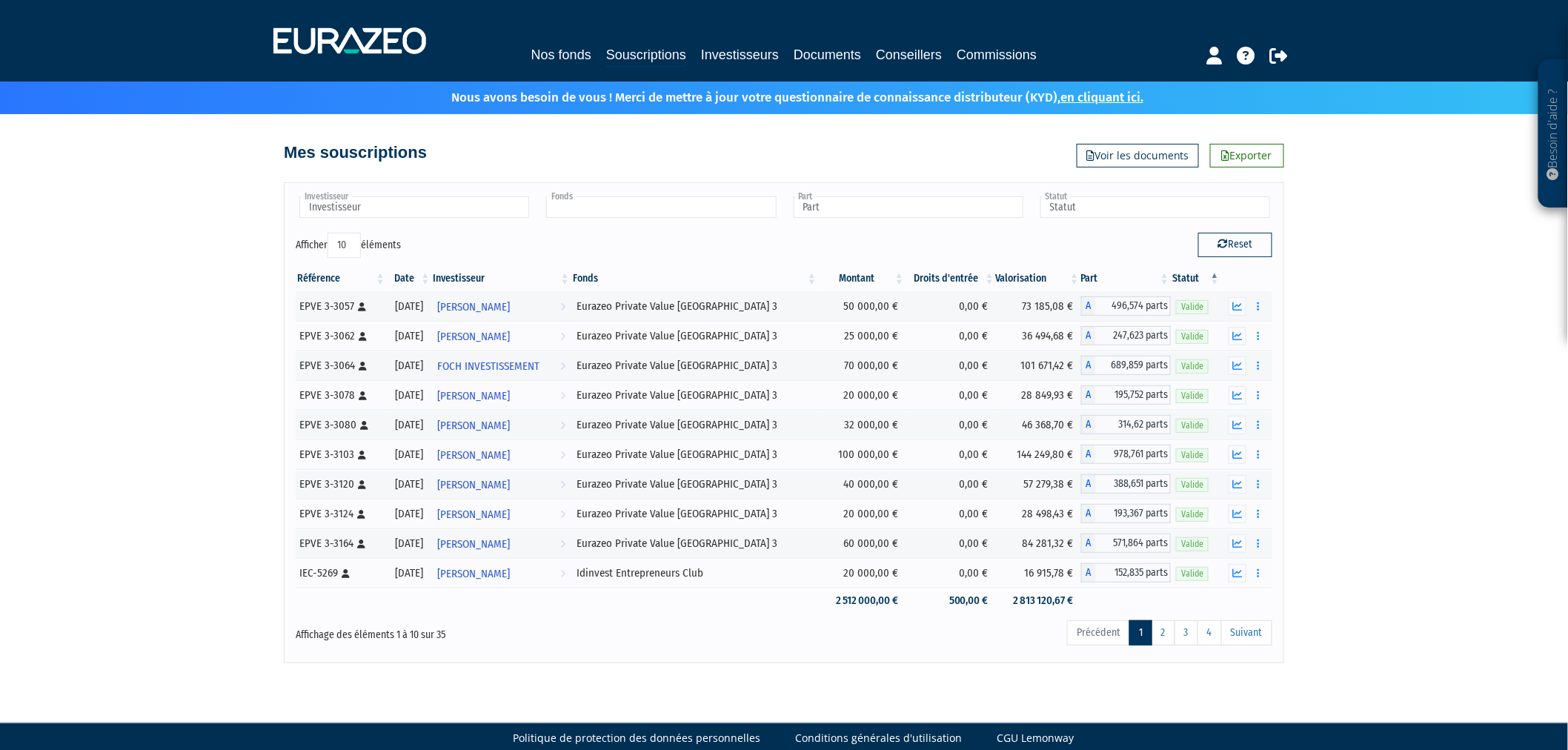
click at [574, 211] on input "text" at bounding box center [661, 207] width 230 height 22
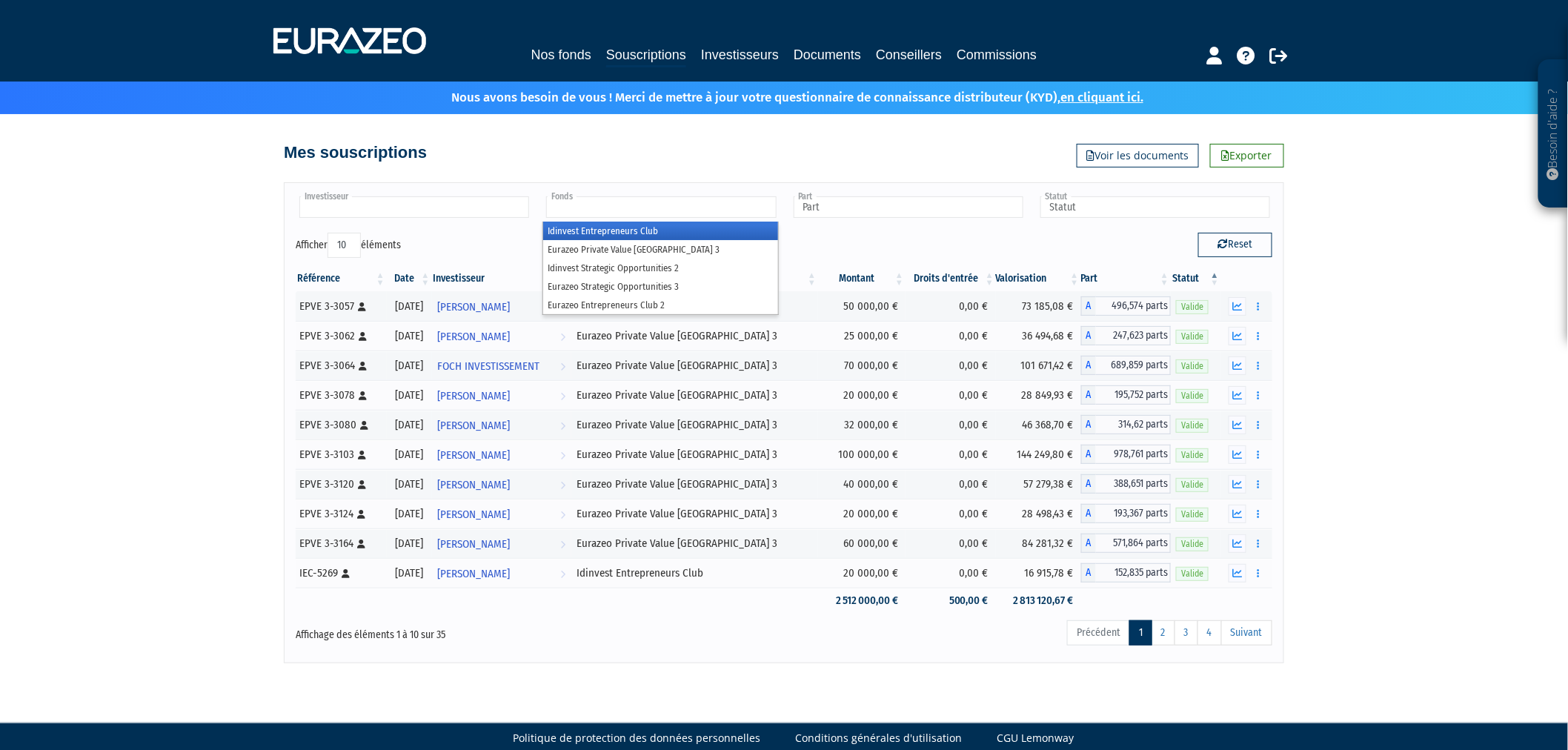
type input "Fonds"
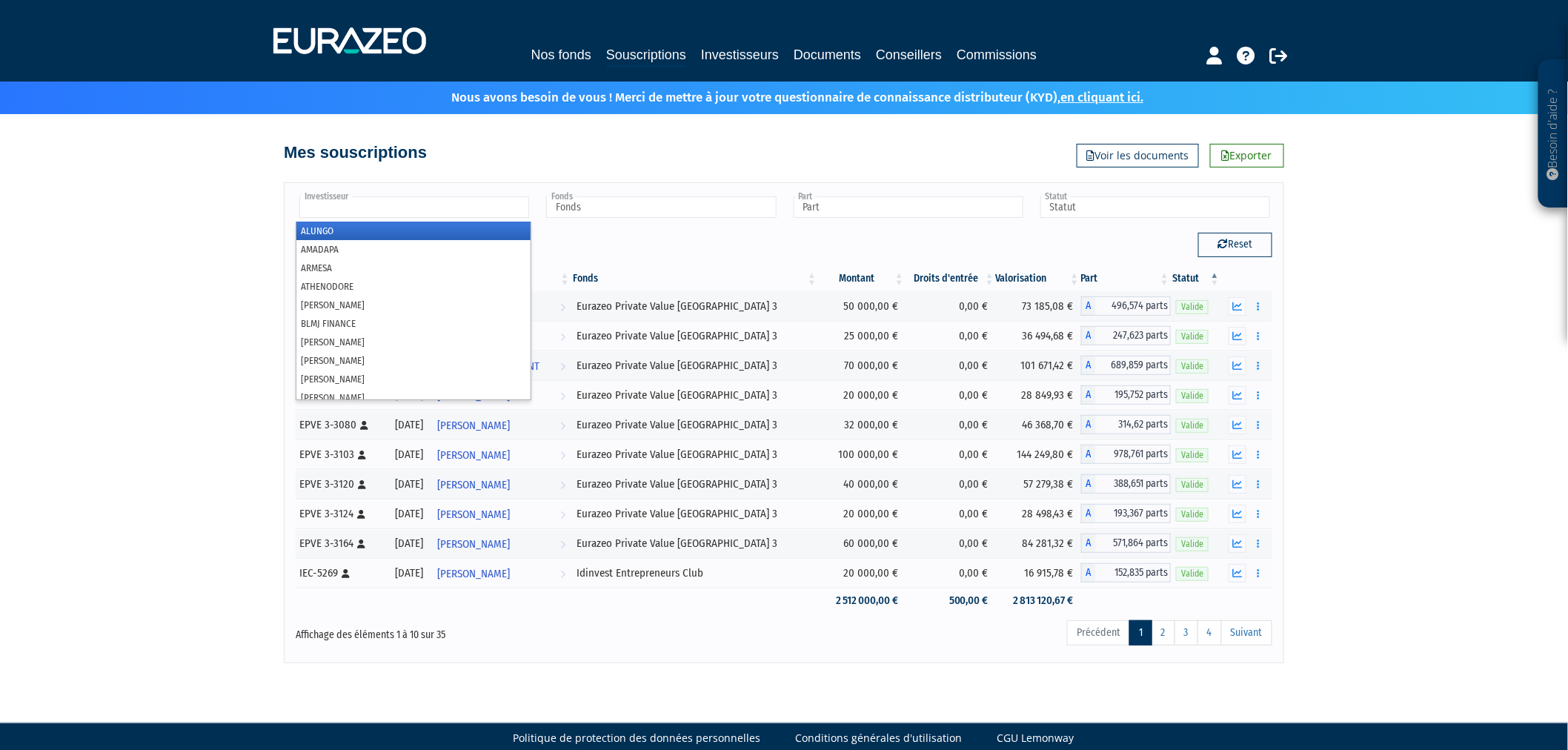
click at [449, 199] on input "text" at bounding box center [414, 207] width 230 height 22
type input "zen"
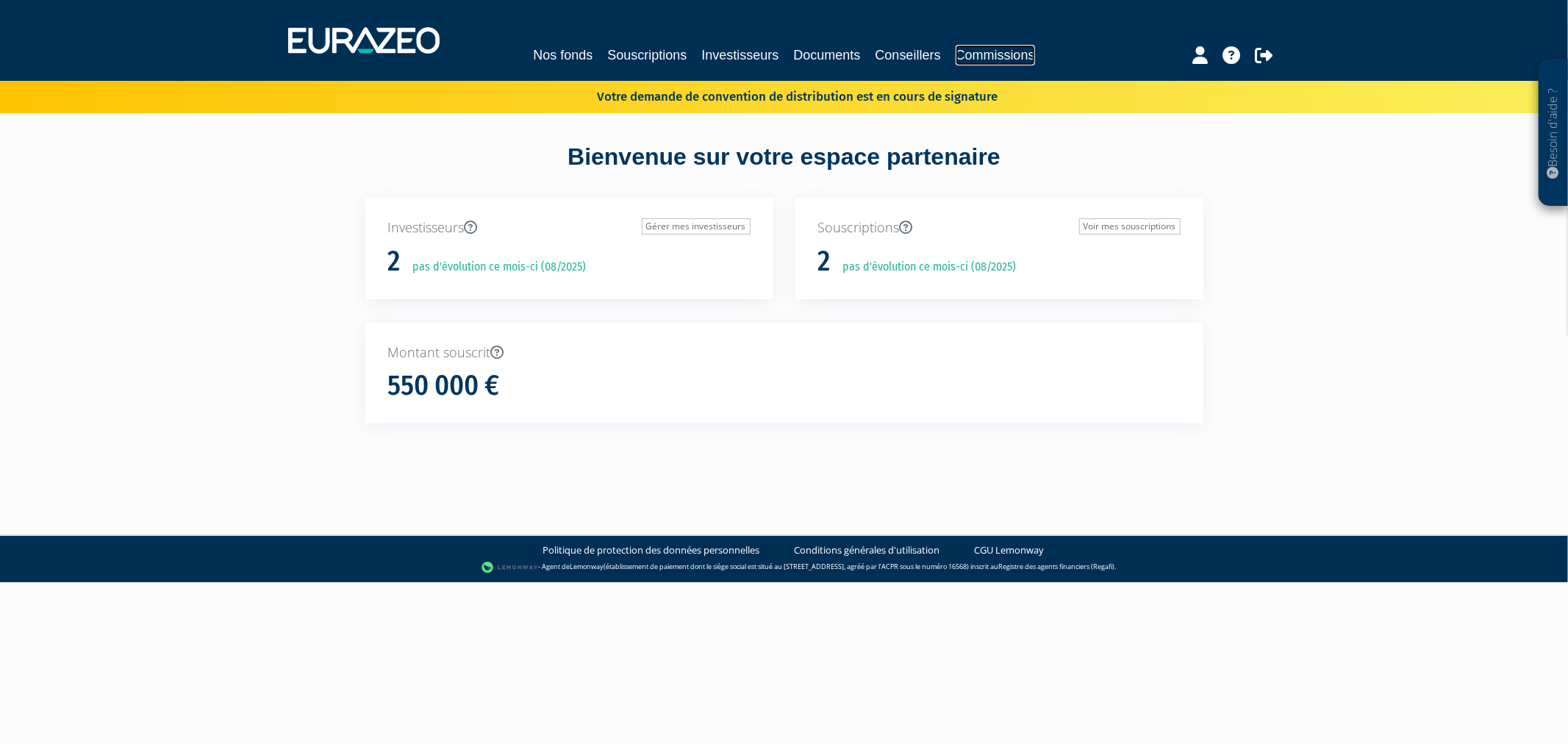
click at [1002, 52] on link "Commissions" at bounding box center [995, 55] width 79 height 21
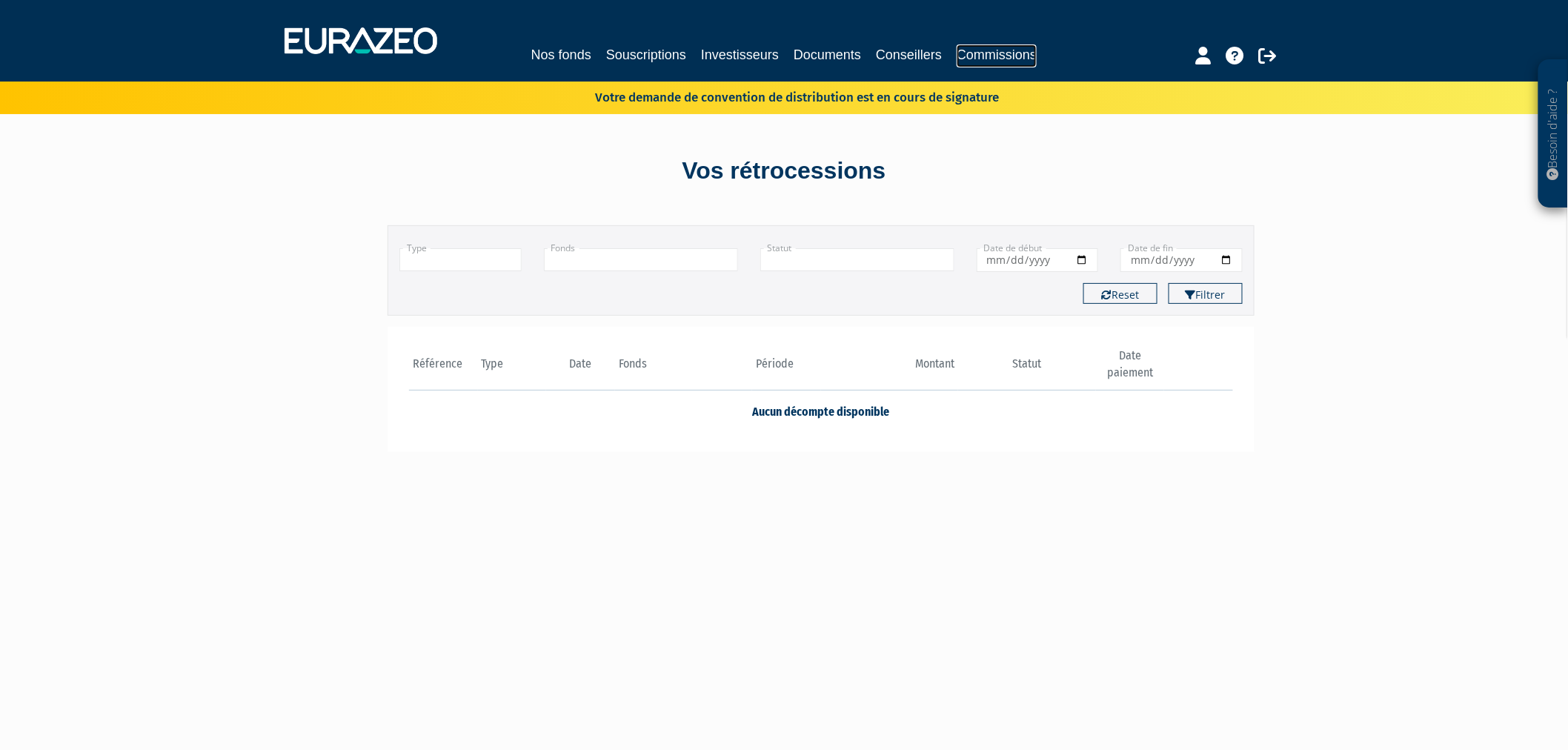
click at [1011, 53] on link "Commissions" at bounding box center [996, 56] width 80 height 23
drag, startPoint x: 0, startPoint y: 0, endPoint x: 1203, endPoint y: 53, distance: 1204.2
click at [1203, 53] on icon at bounding box center [1203, 55] width 15 height 18
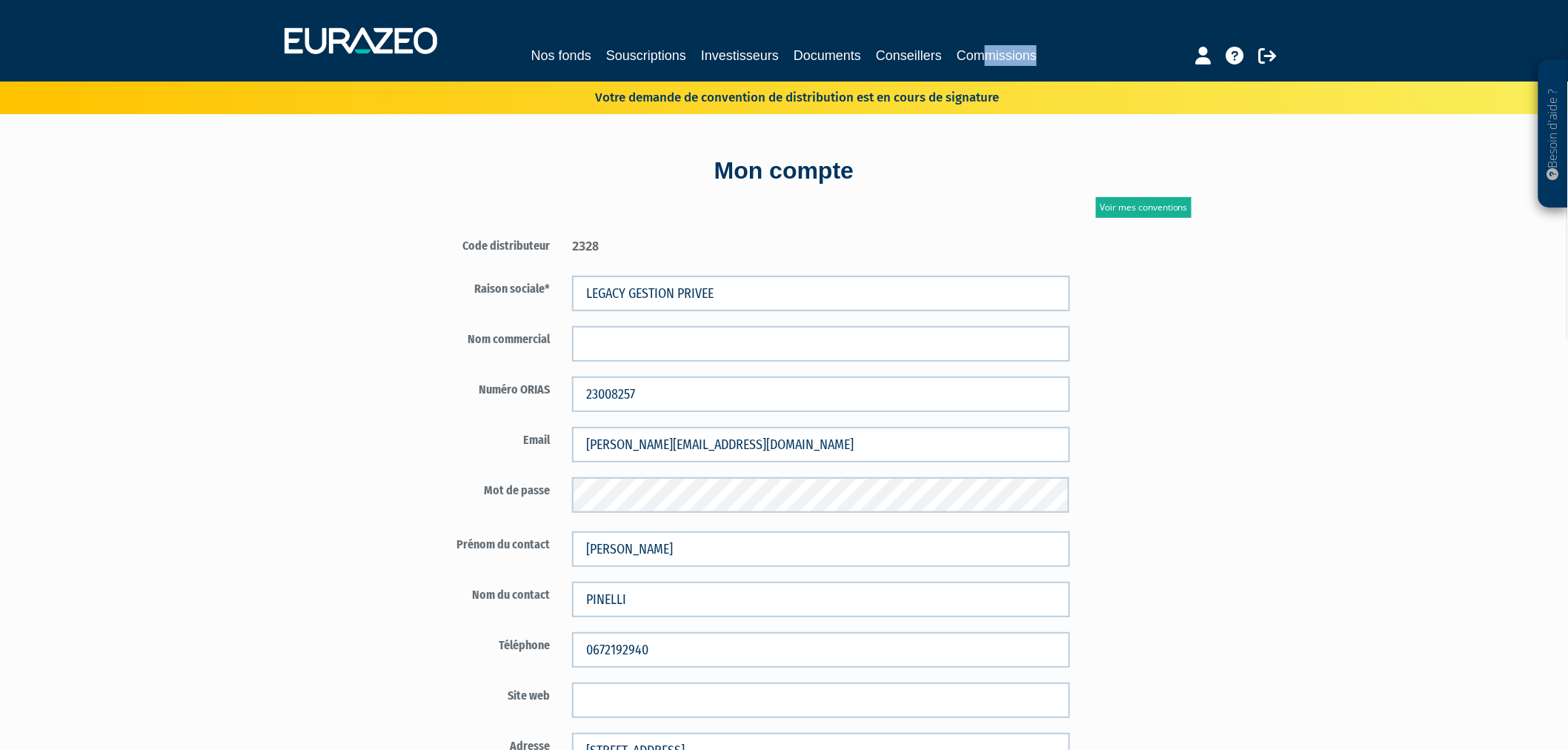
drag, startPoint x: 1025, startPoint y: 68, endPoint x: 1012, endPoint y: 58, distance: 16.4
click at [1012, 58] on nav "Nos fonds Souscriptions Investisseurs Documents Conseillers Commissions" at bounding box center [784, 40] width 1568 height 81
click at [1012, 58] on link "Commissions" at bounding box center [996, 55] width 80 height 21
